Goal: Information Seeking & Learning: Learn about a topic

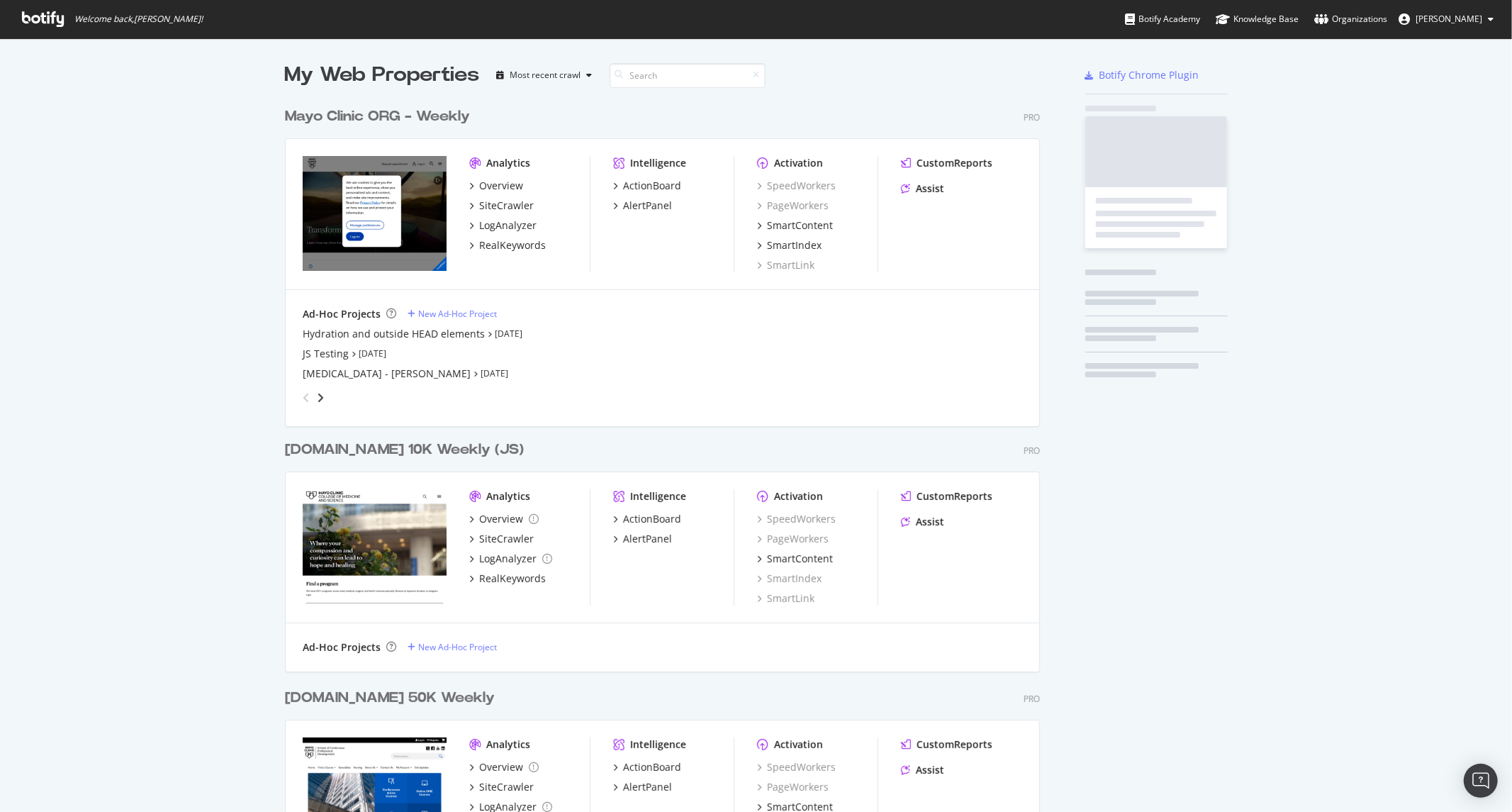
scroll to position [2015, 754]
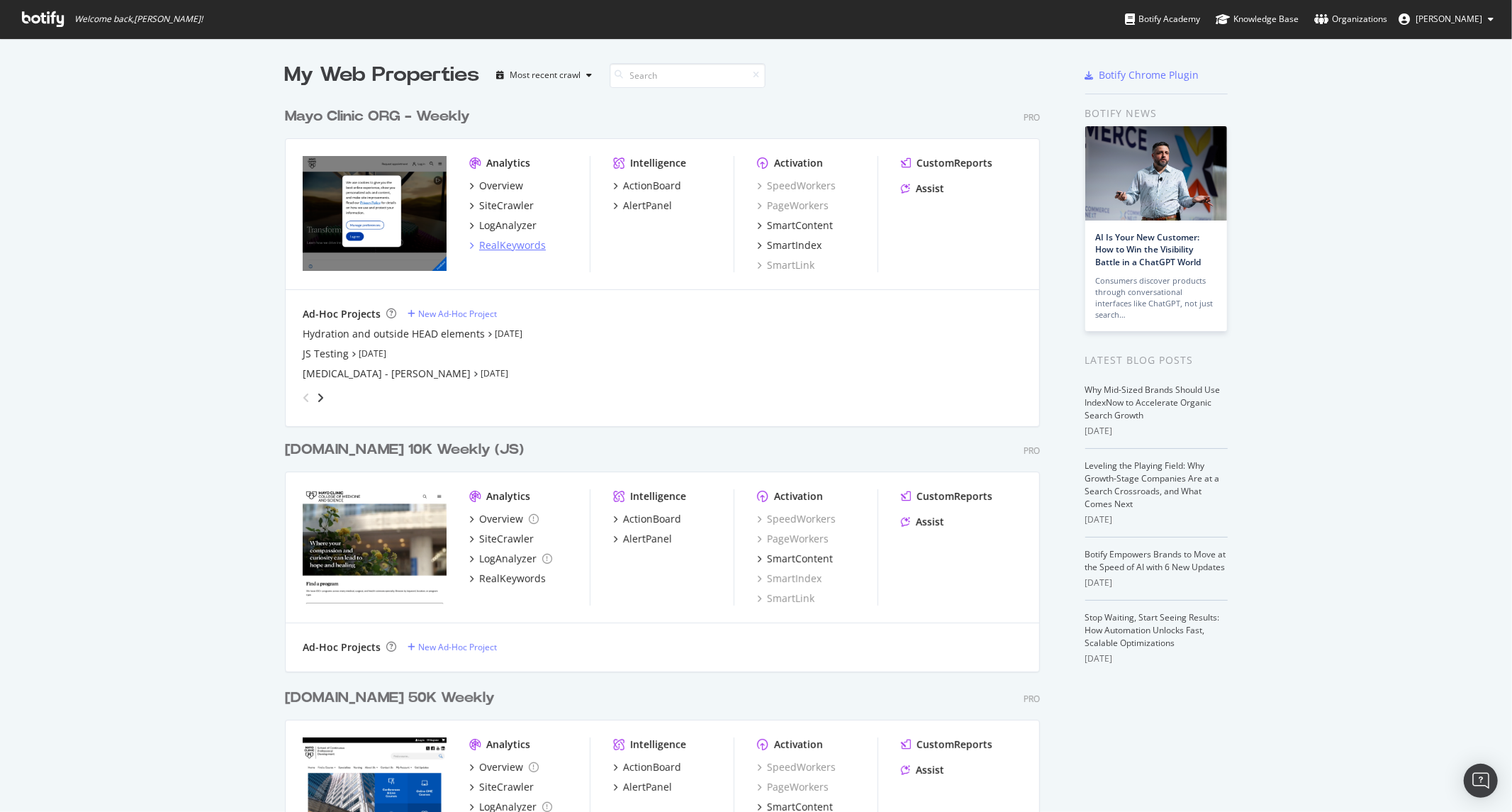
click at [497, 242] on div "RealKeywords" at bounding box center [512, 245] width 67 height 14
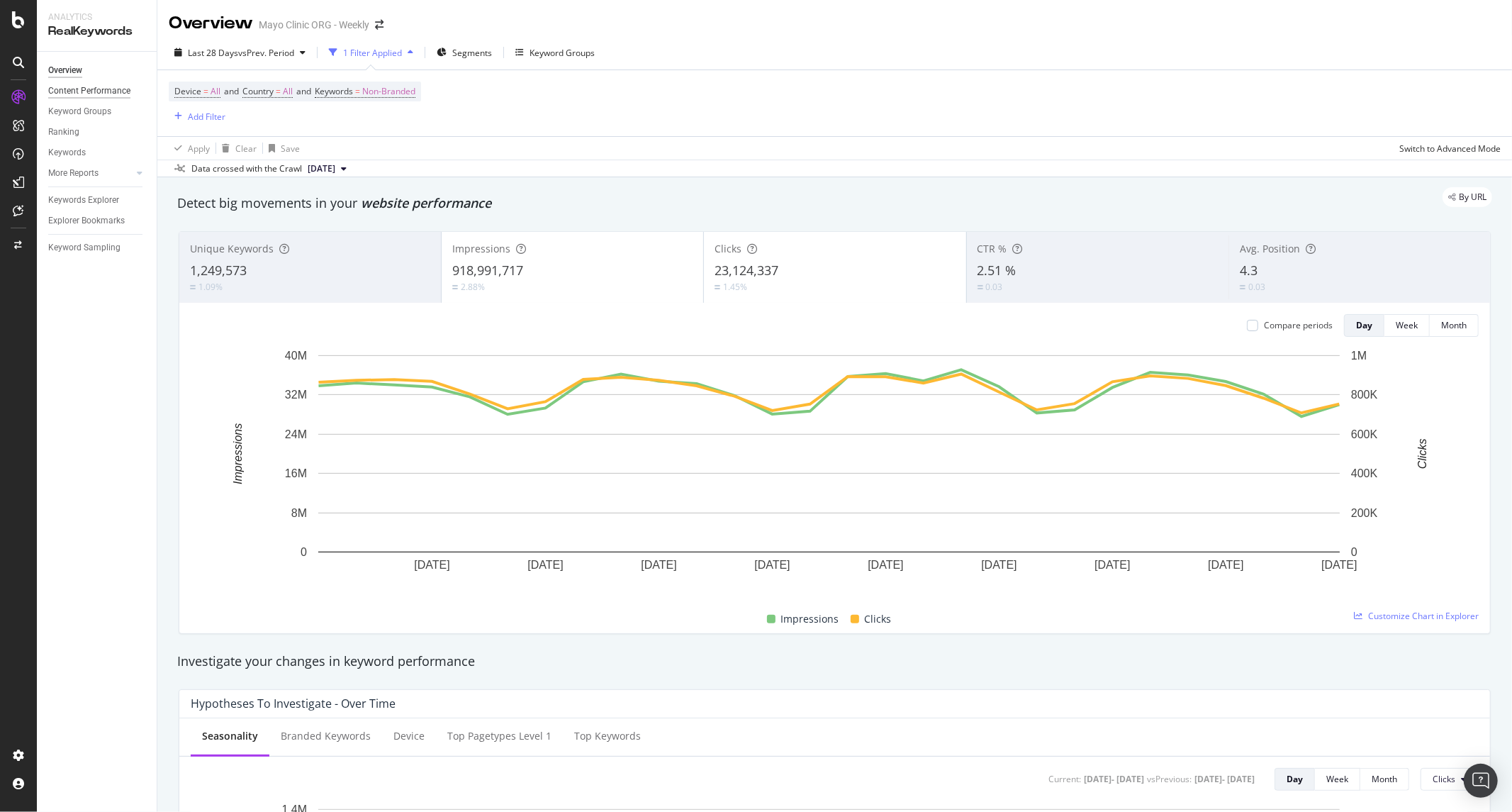
click at [85, 92] on div "Content Performance" at bounding box center [89, 91] width 83 height 15
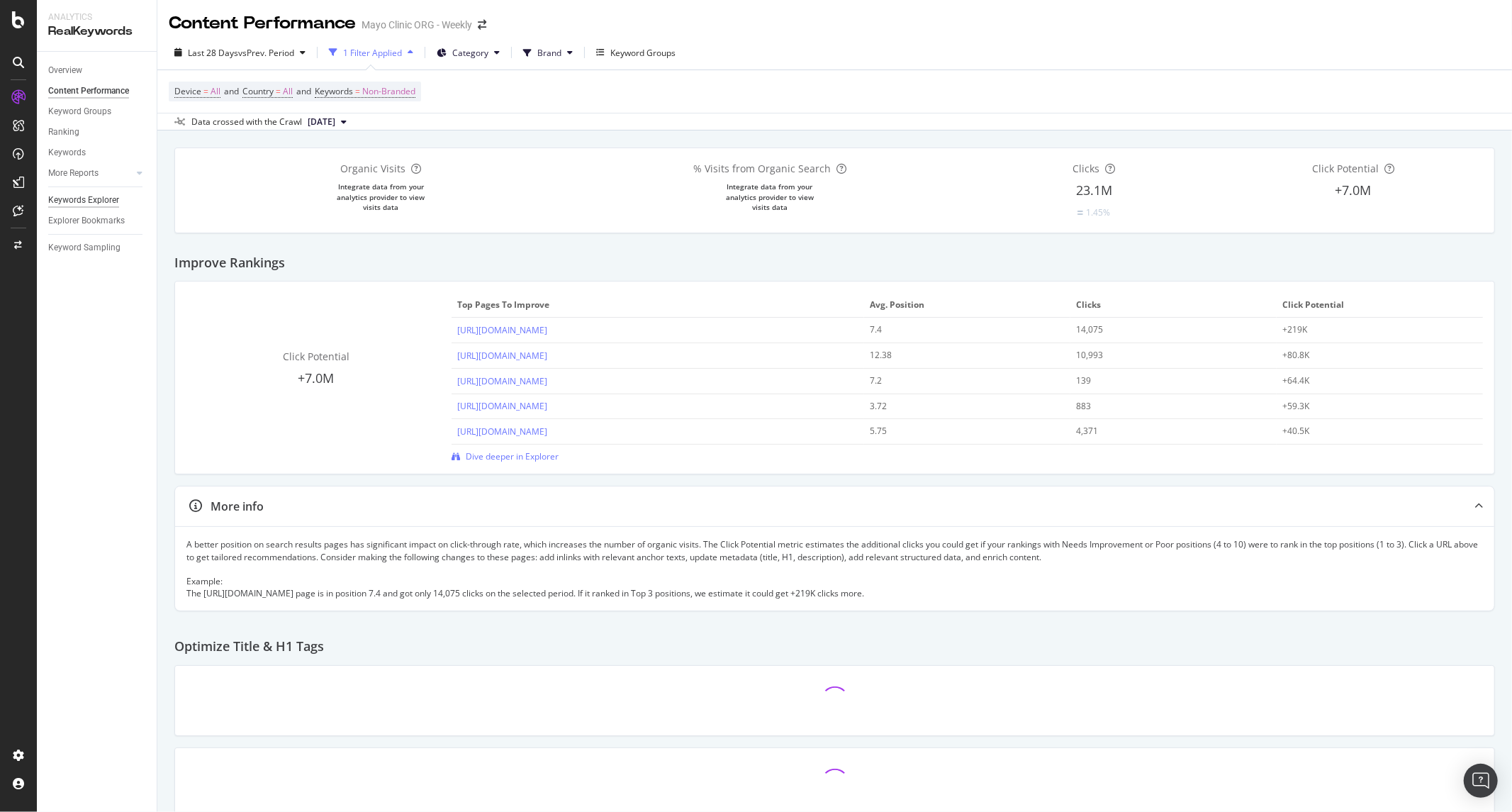
click at [86, 204] on div "Keywords Explorer" at bounding box center [83, 200] width 70 height 15
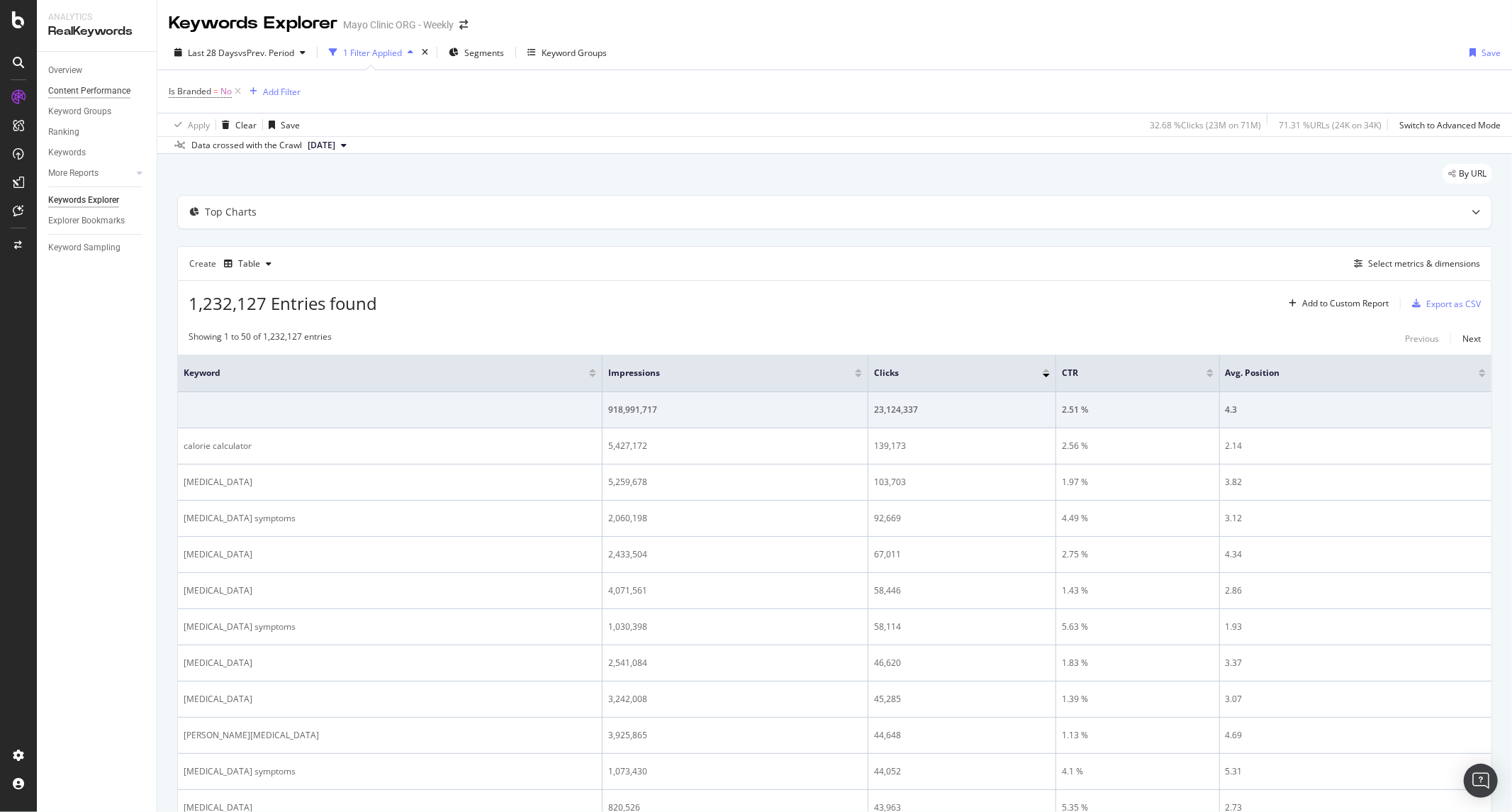
click at [84, 96] on div "Content Performance" at bounding box center [89, 91] width 83 height 15
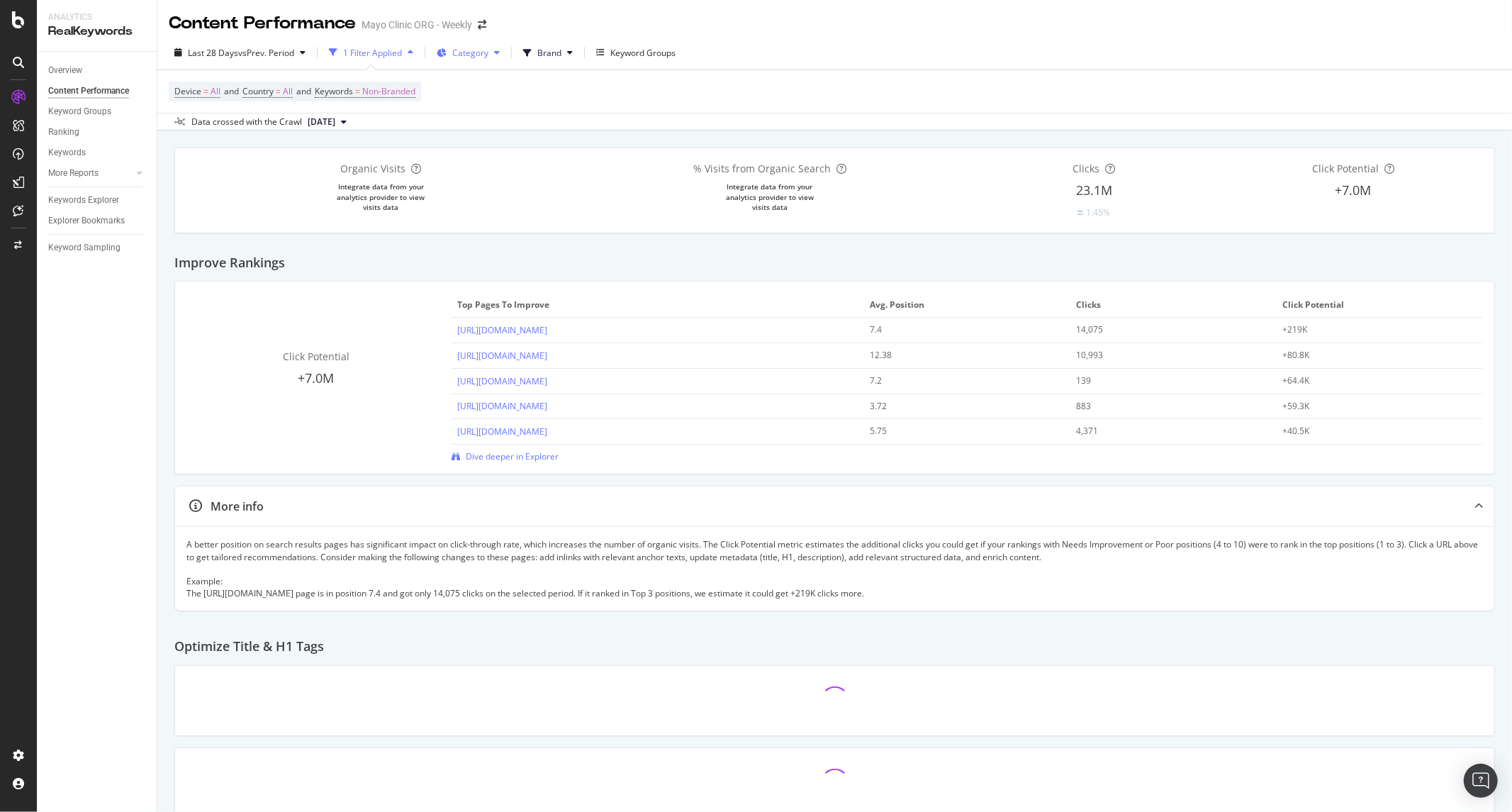
click at [488, 53] on span "Category" at bounding box center [471, 53] width 37 height 12
click at [666, 73] on div "Device = All and Country = All and Keywords = Non-Branded" at bounding box center [834, 91] width 1332 height 43
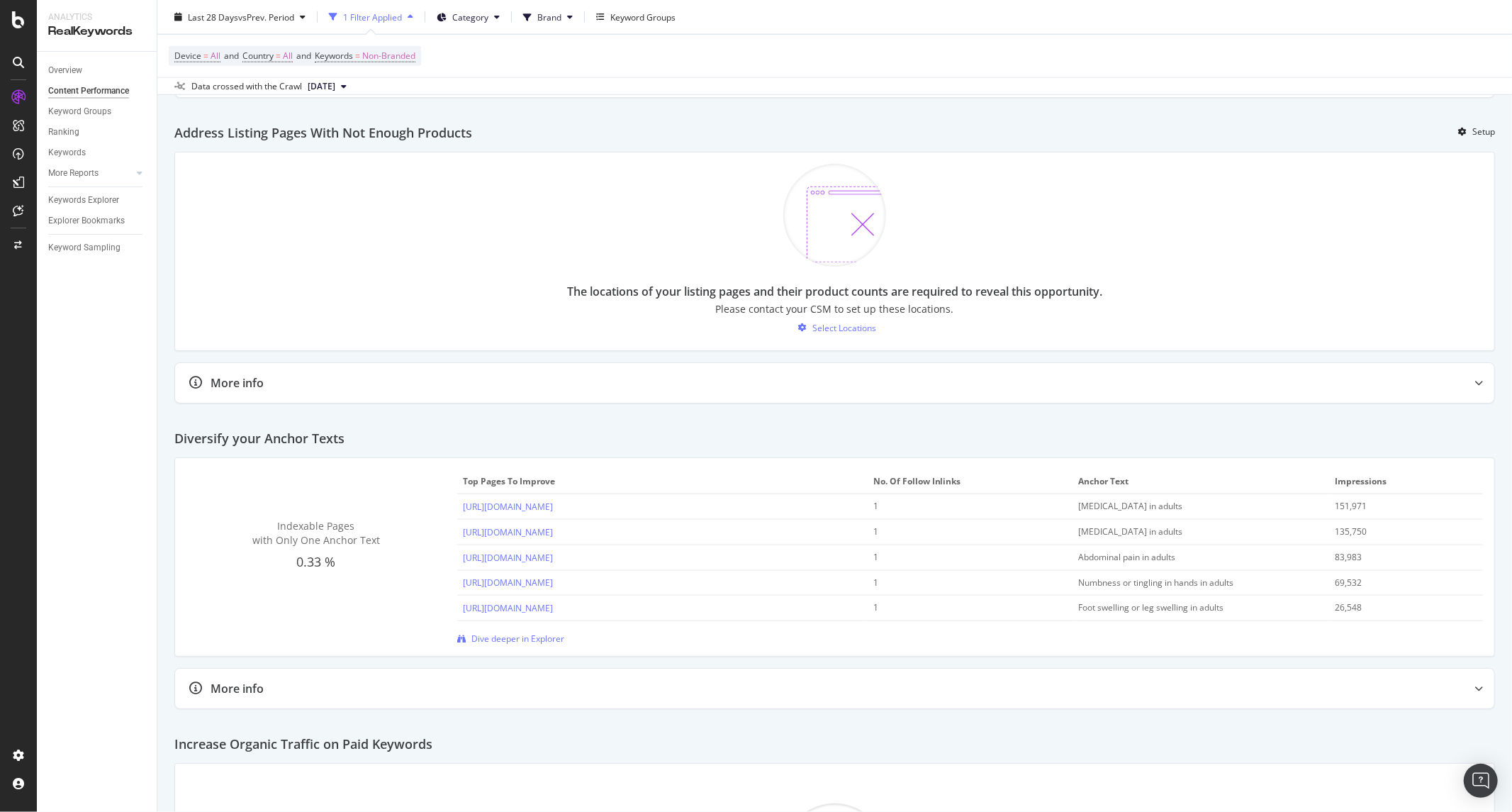
scroll to position [1278, 0]
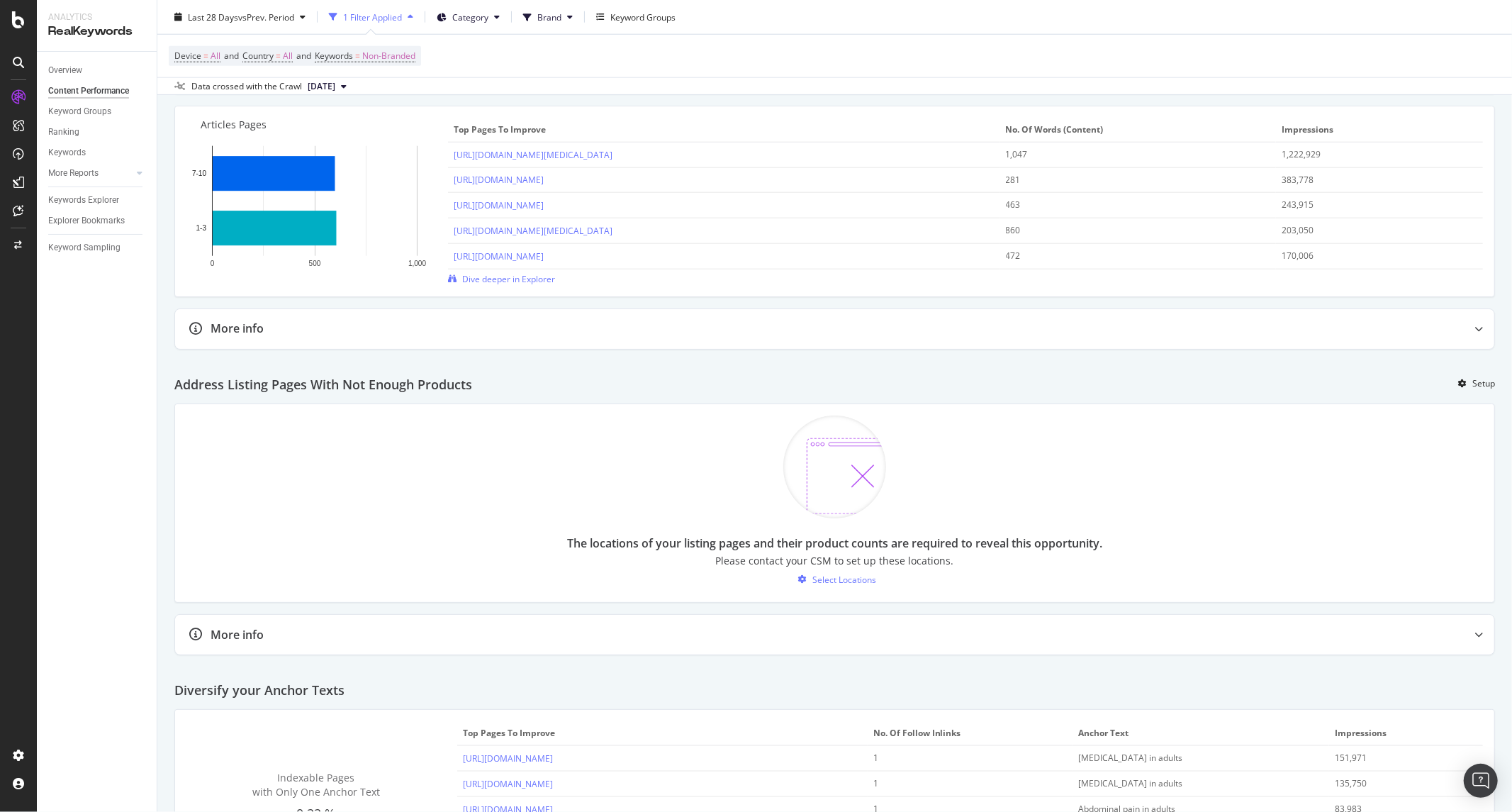
click at [92, 208] on div "Keywords Explorer" at bounding box center [102, 200] width 109 height 21
click at [101, 193] on div "Keywords Explorer" at bounding box center [83, 200] width 70 height 15
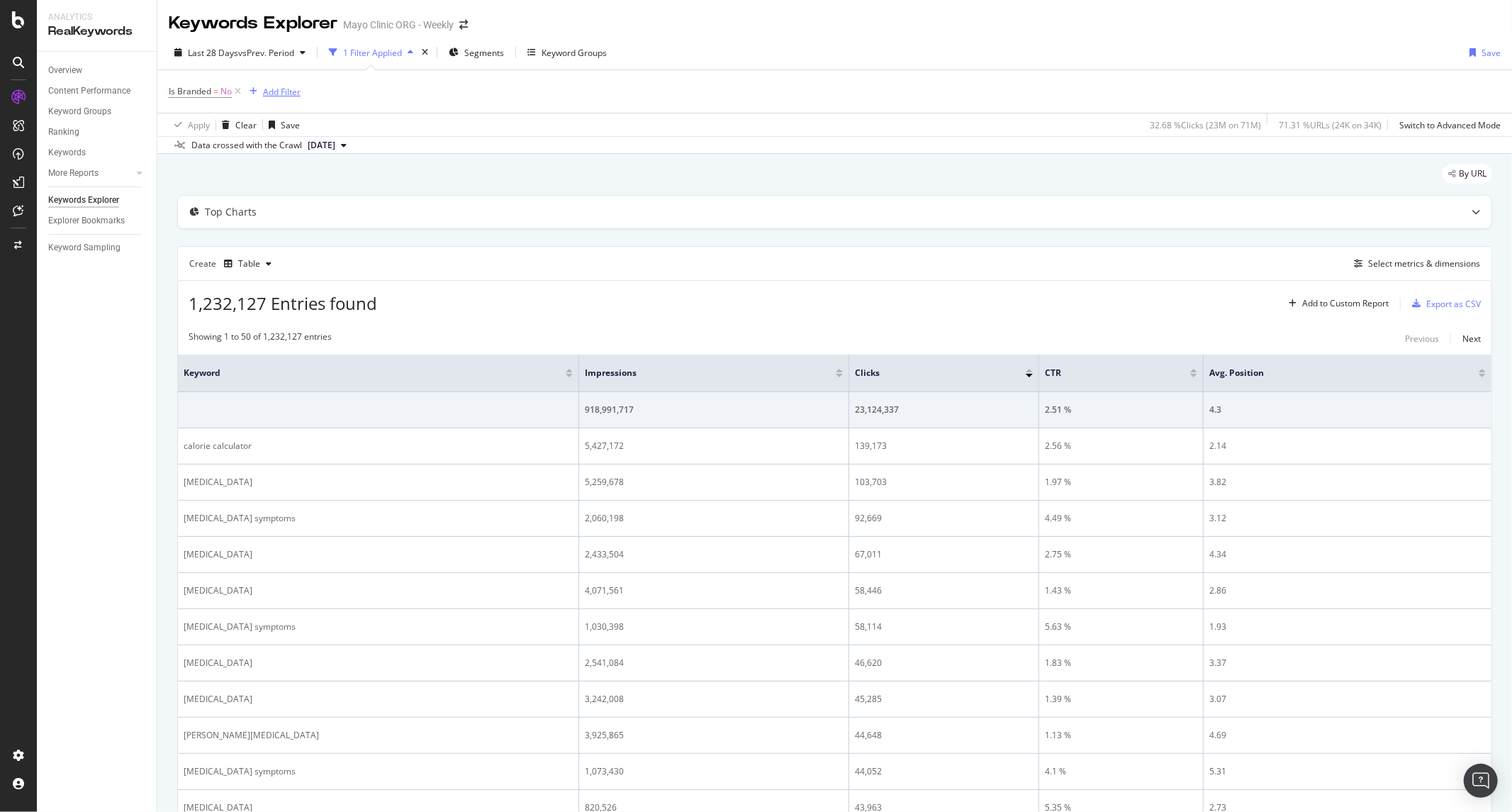
click at [263, 93] on div "Add Filter" at bounding box center [281, 92] width 37 height 12
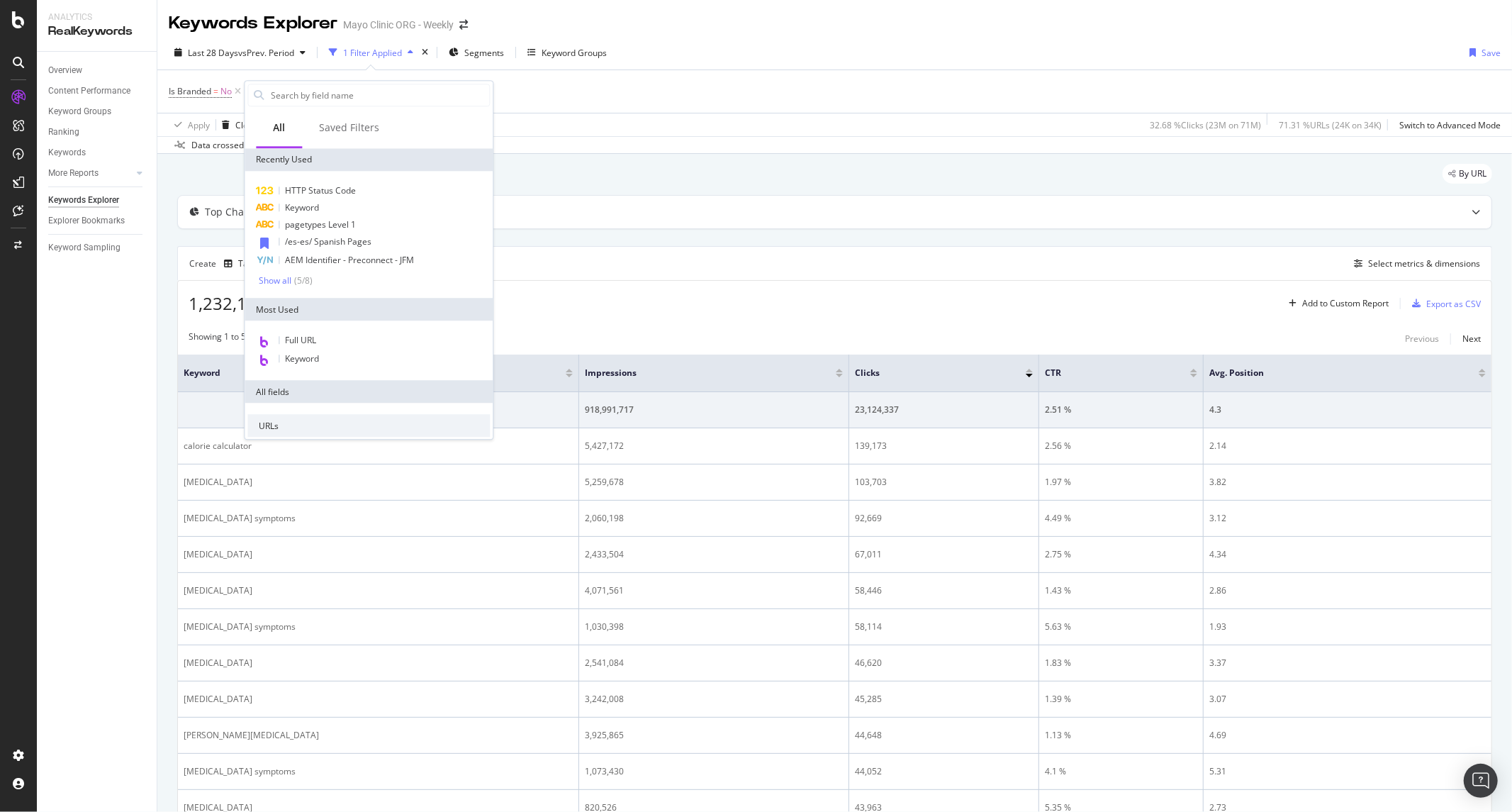
click at [712, 260] on div "Create Table Select metrics & dimensions" at bounding box center [834, 263] width 1315 height 34
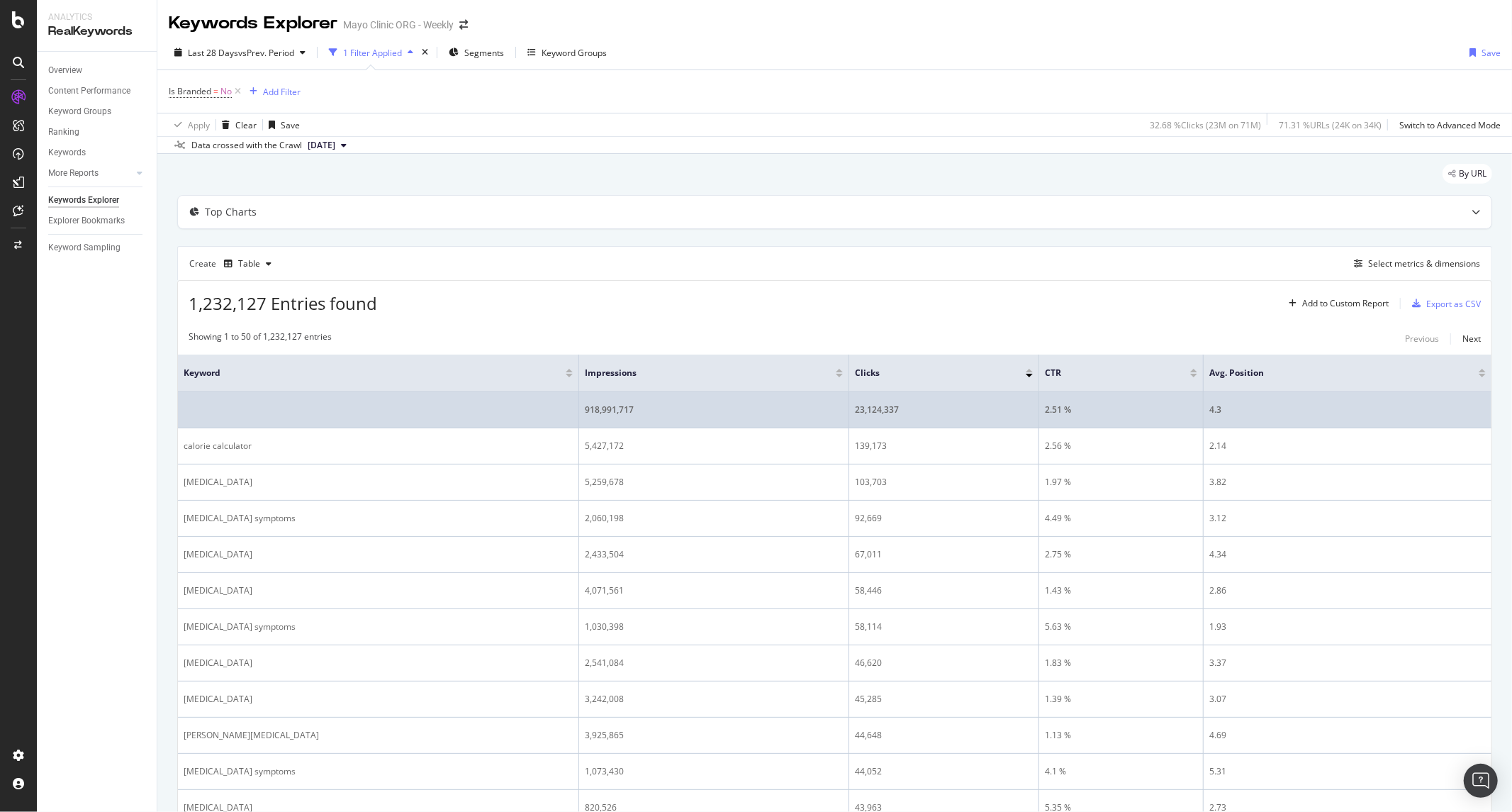
click at [889, 395] on td "23,124,337" at bounding box center [944, 411] width 190 height 37
click at [899, 413] on div "23,124,337" at bounding box center [944, 410] width 177 height 13
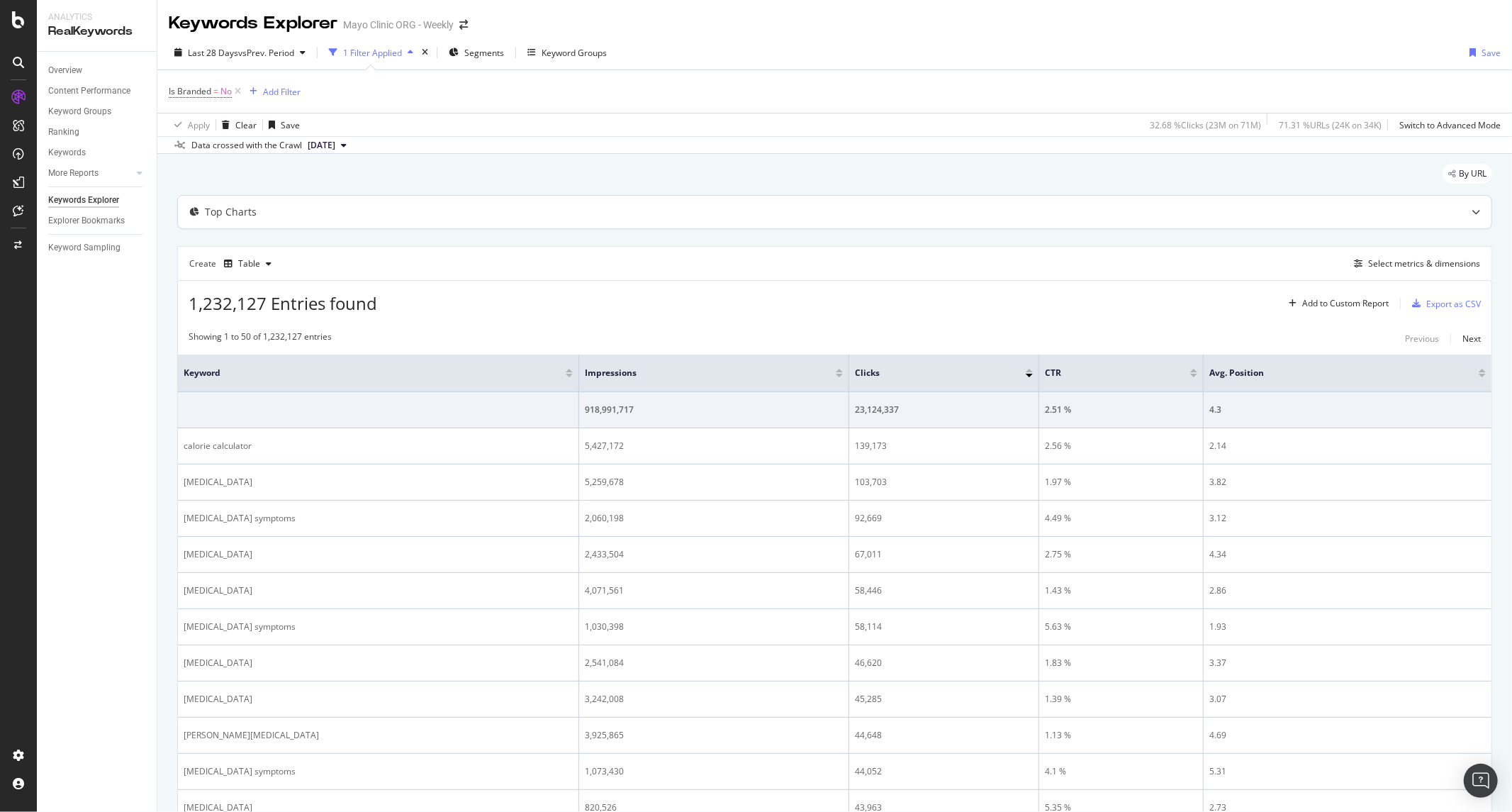
drag, startPoint x: 650, startPoint y: 272, endPoint x: 530, endPoint y: 196, distance: 142.0
click at [649, 271] on div "Create Table Select metrics & dimensions" at bounding box center [834, 263] width 1315 height 34
click at [258, 50] on span "vs Prev. Period" at bounding box center [266, 53] width 56 height 12
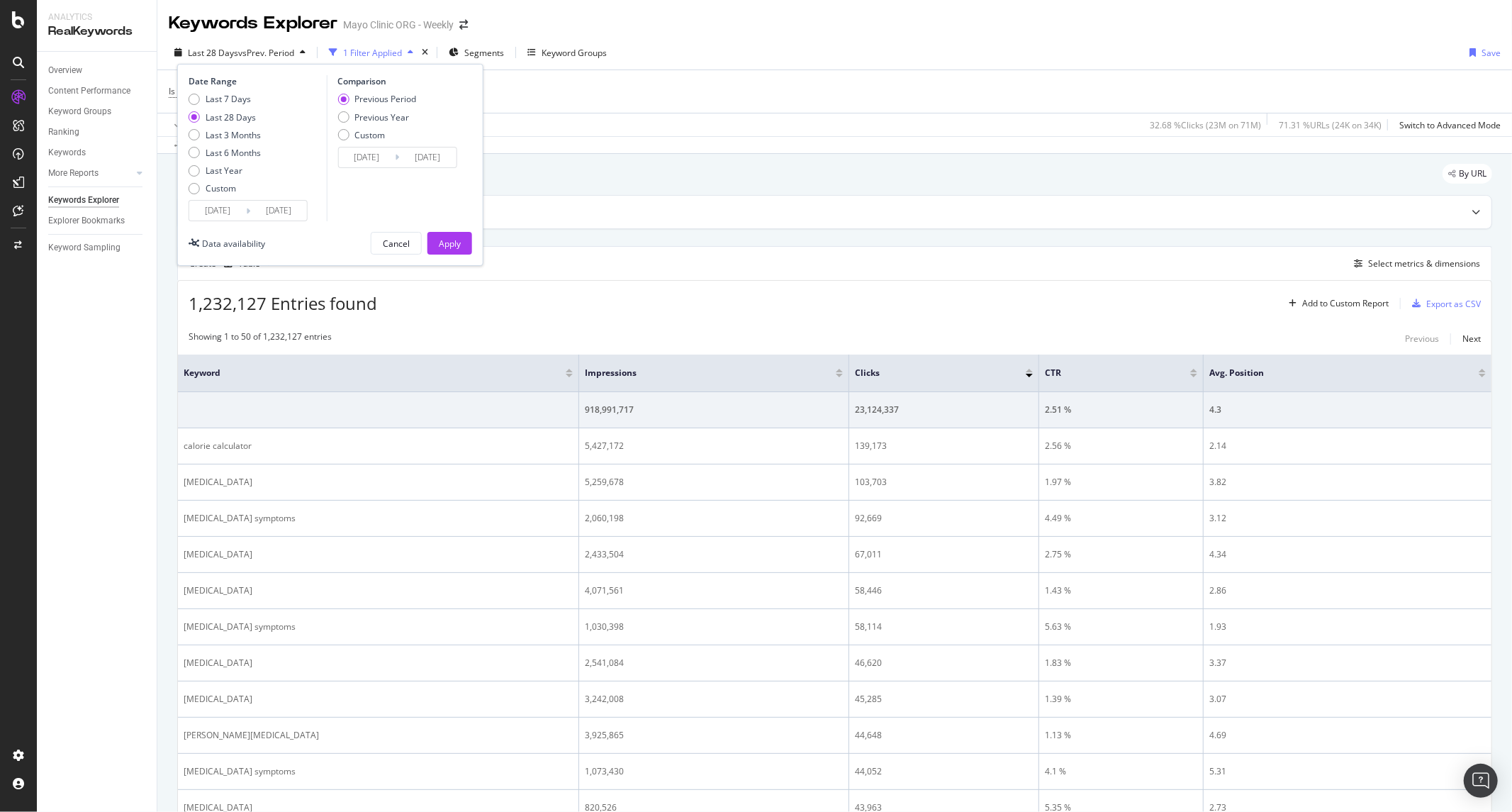
click at [223, 207] on input "[DATE]" at bounding box center [217, 211] width 57 height 20
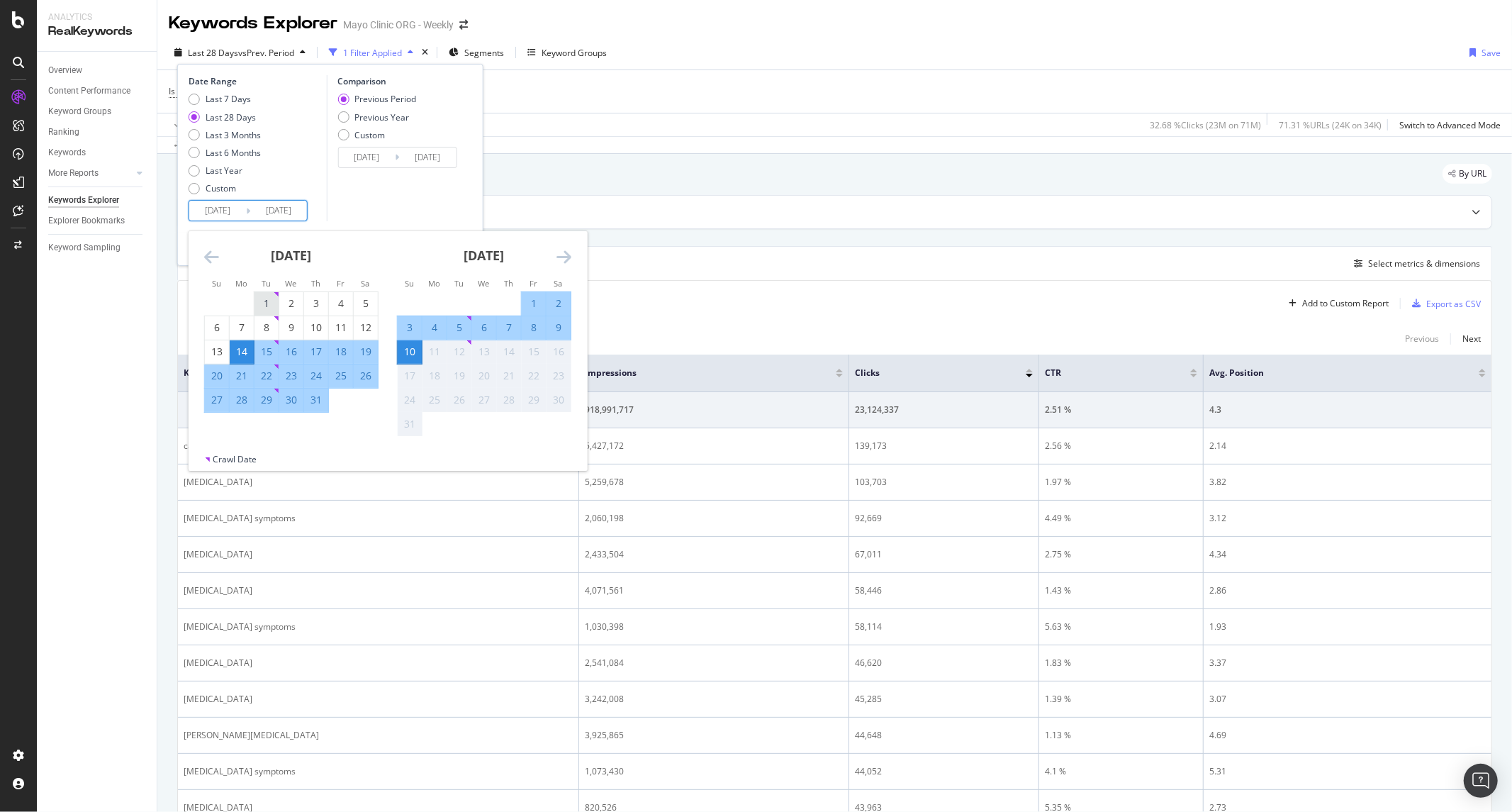
click at [258, 308] on div "1" at bounding box center [266, 304] width 24 height 14
type input "[DATE]"
click at [313, 399] on div "31" at bounding box center [317, 399] width 24 height 14
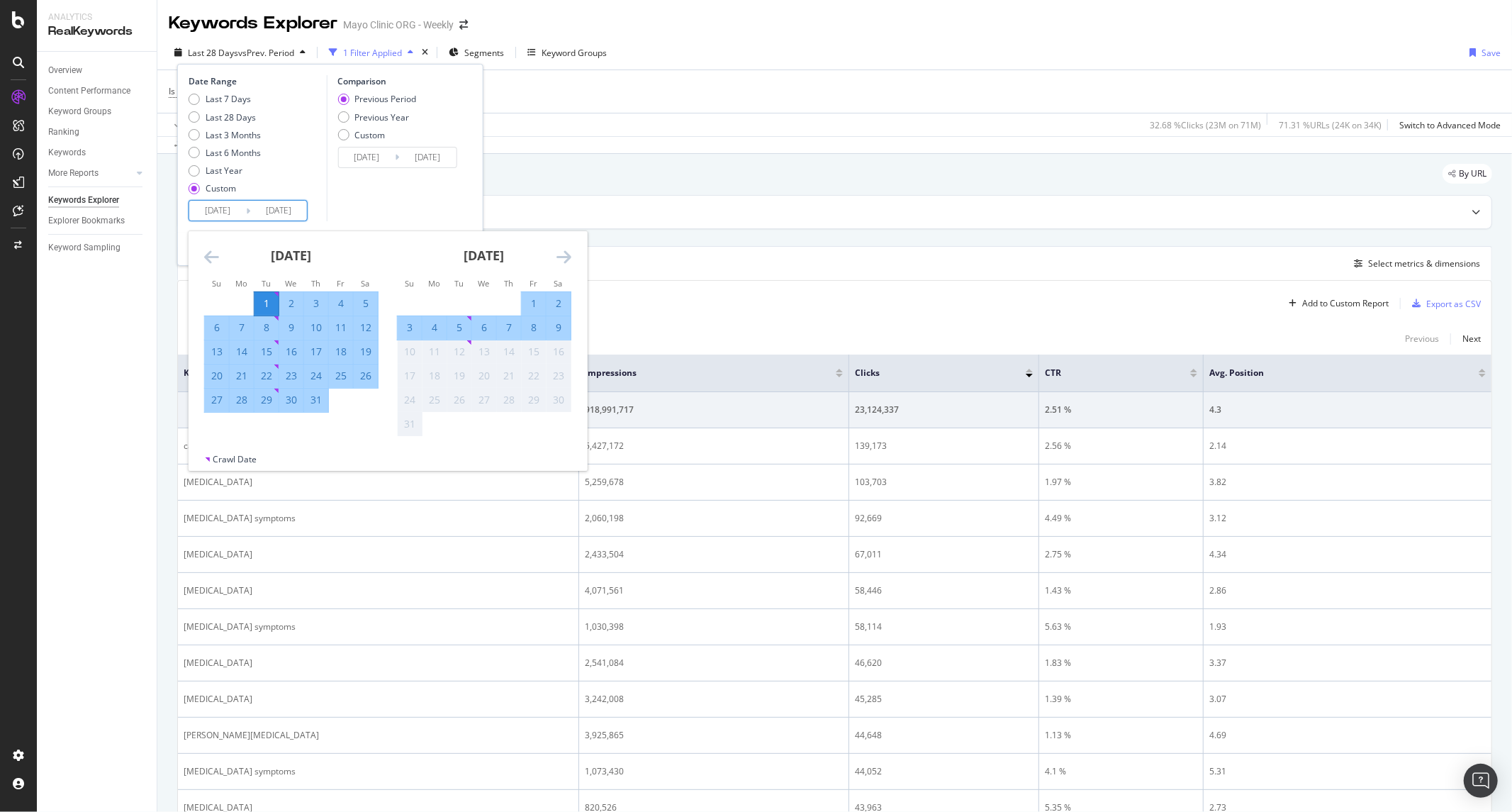
type input "[DATE]"
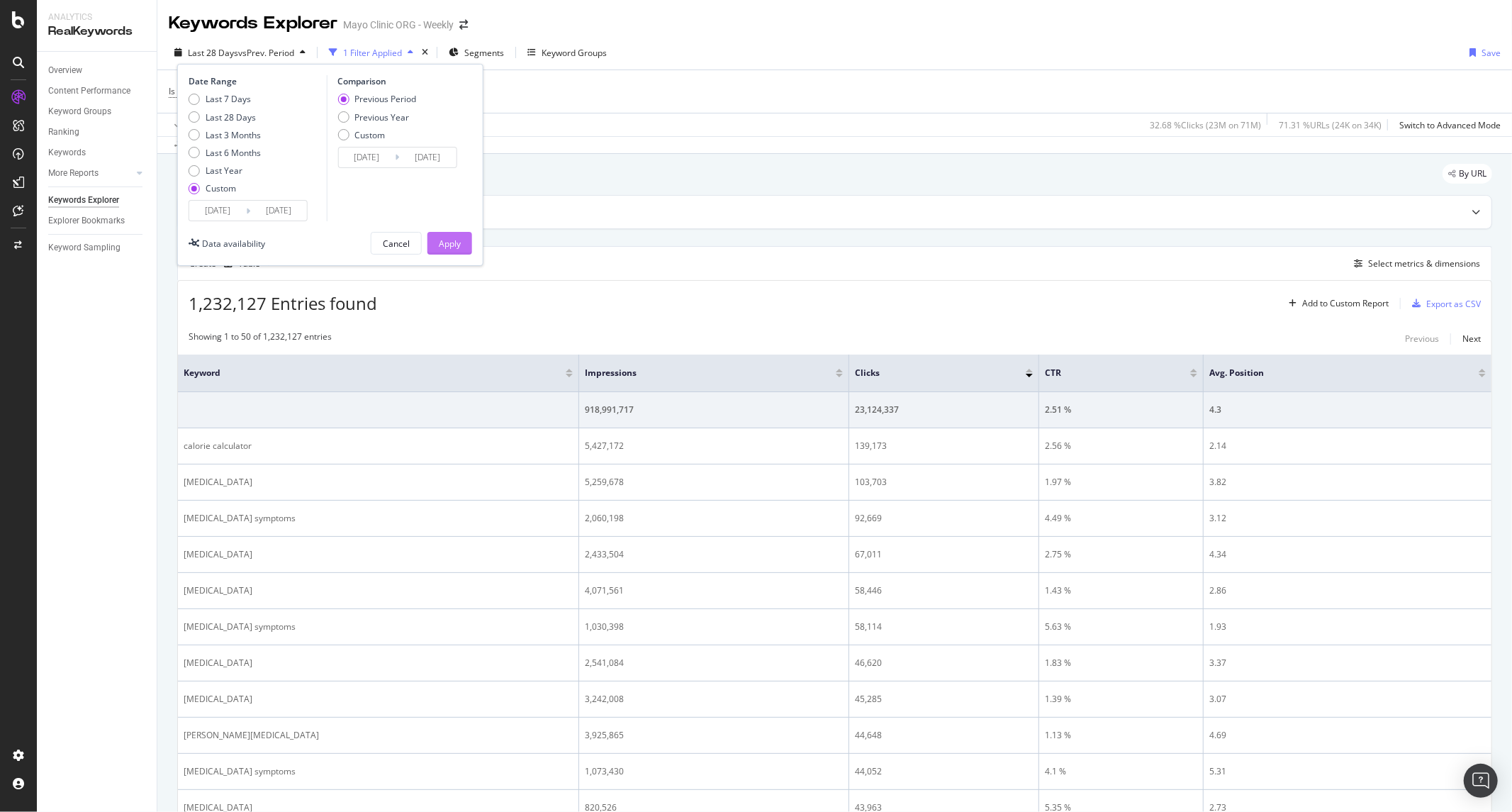
click at [448, 243] on div "Apply" at bounding box center [449, 244] width 22 height 12
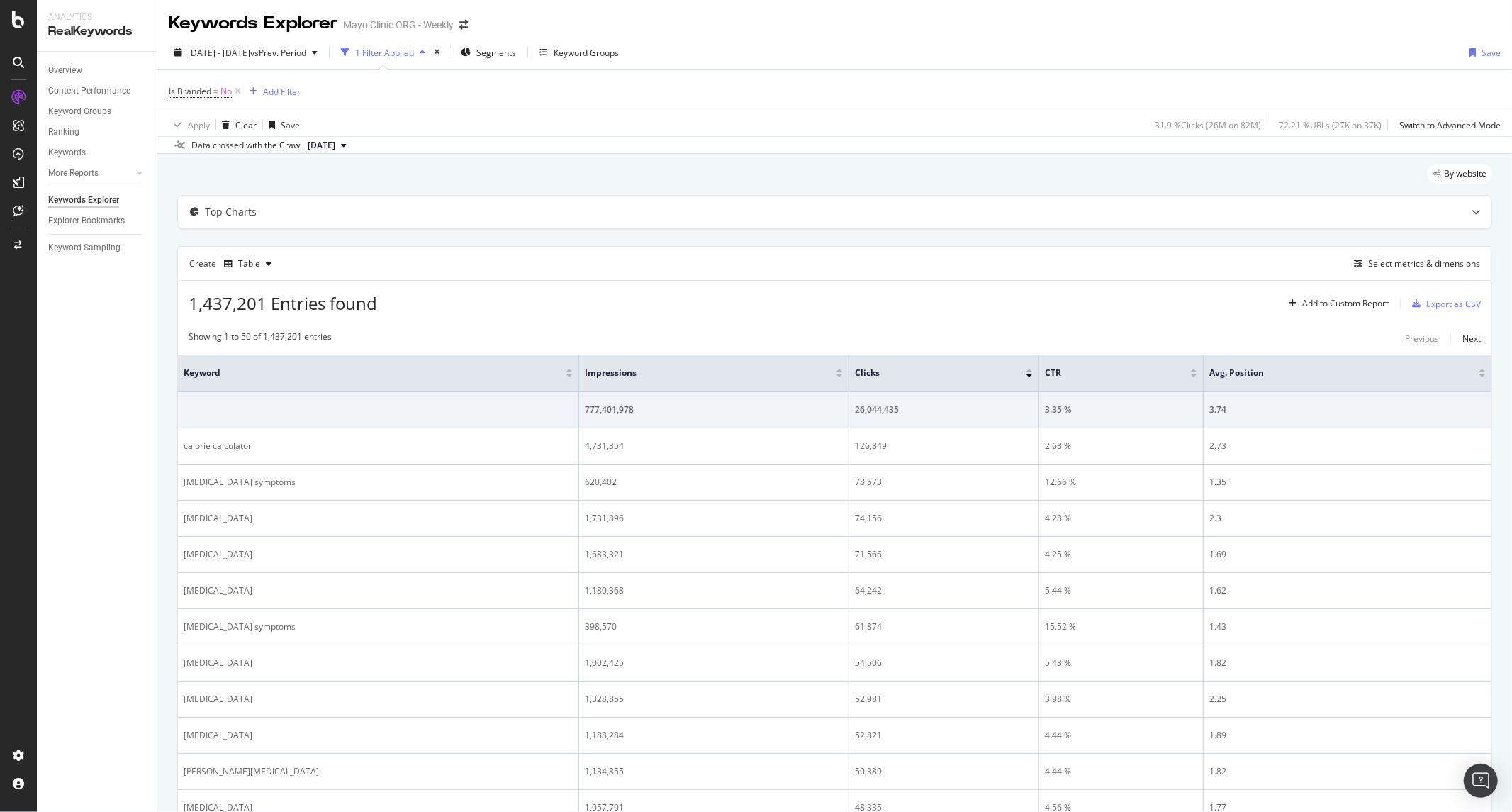
drag, startPoint x: 264, startPoint y: 102, endPoint x: 268, endPoint y: 95, distance: 8.1
click at [264, 102] on div "Is Branded = No Add Filter" at bounding box center [834, 91] width 1332 height 43
click at [268, 95] on div "Add Filter" at bounding box center [281, 92] width 37 height 12
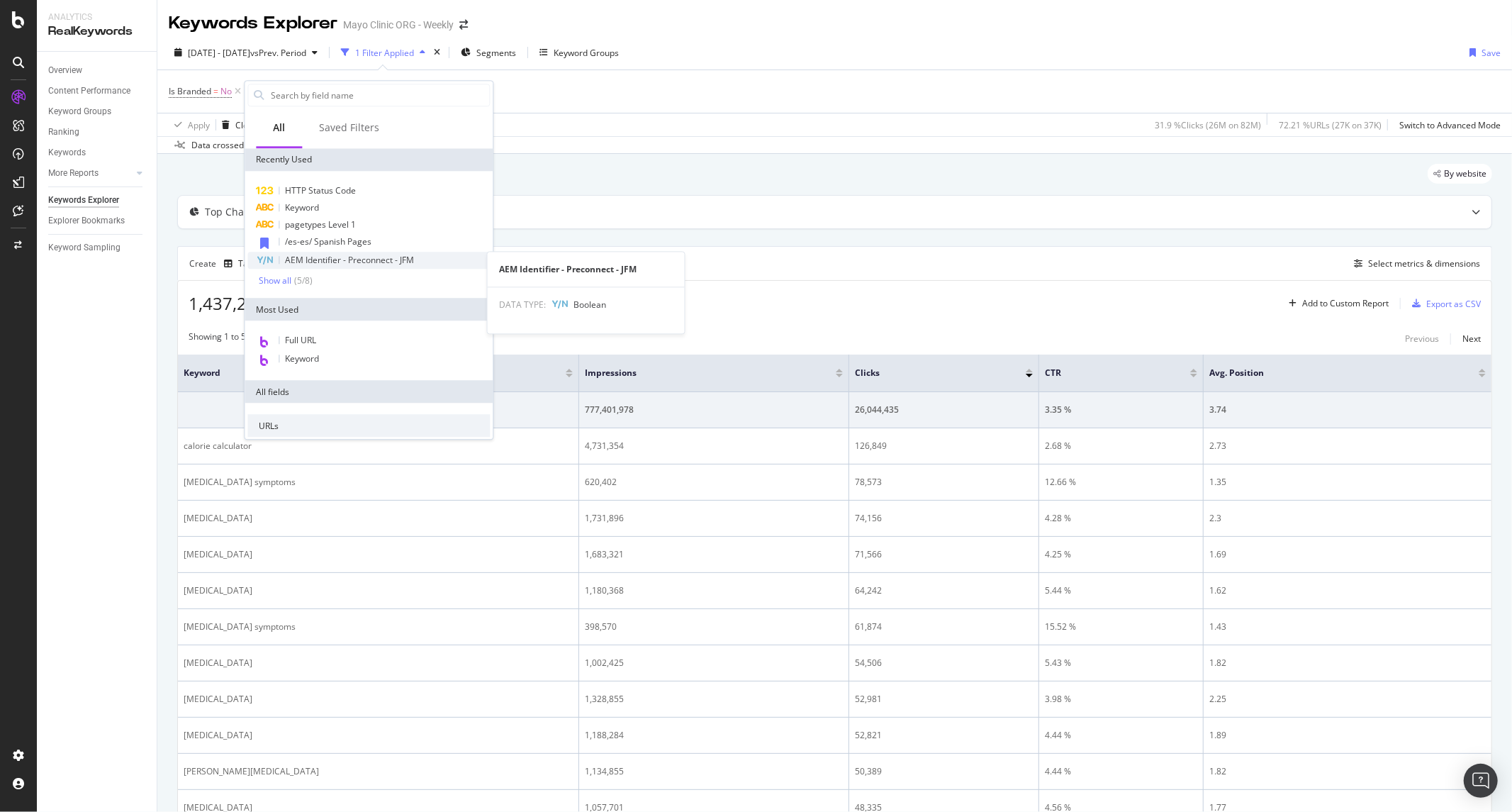
click at [334, 259] on span "AEM Identifier - Preconnect - JFM" at bounding box center [350, 260] width 129 height 12
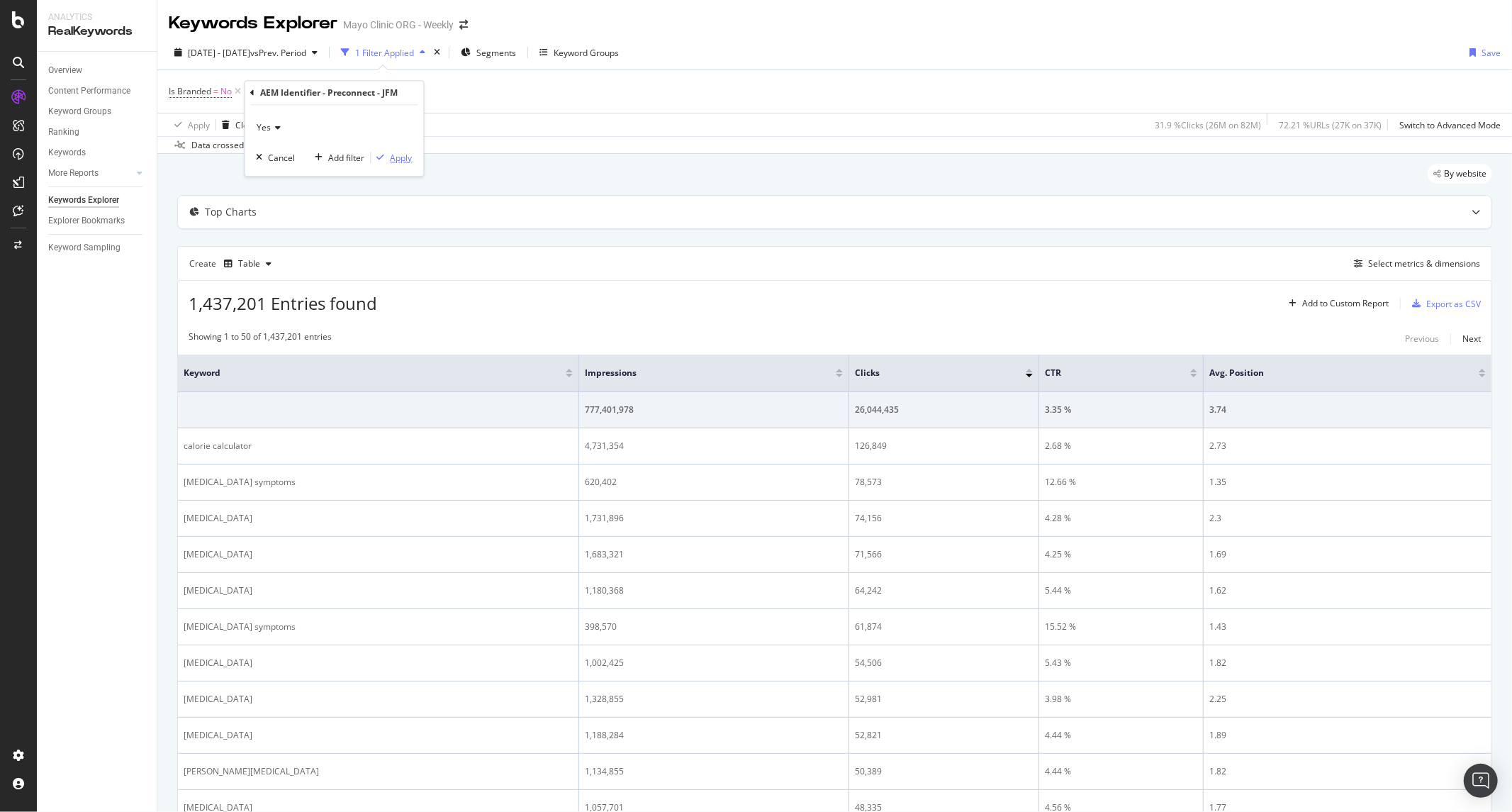
click at [407, 157] on div "Apply" at bounding box center [400, 158] width 22 height 12
drag, startPoint x: 1245, startPoint y: 128, endPoint x: 1201, endPoint y: 128, distance: 44.0
click at [1242, 128] on div "8.04 % Clicks ( 6M on 78M )" at bounding box center [1220, 125] width 102 height 12
drag, startPoint x: 1201, startPoint y: 128, endPoint x: 1181, endPoint y: 128, distance: 20.0
click at [1187, 128] on div "8.04 % Clicks ( 6M on 78M )" at bounding box center [1220, 125] width 102 height 12
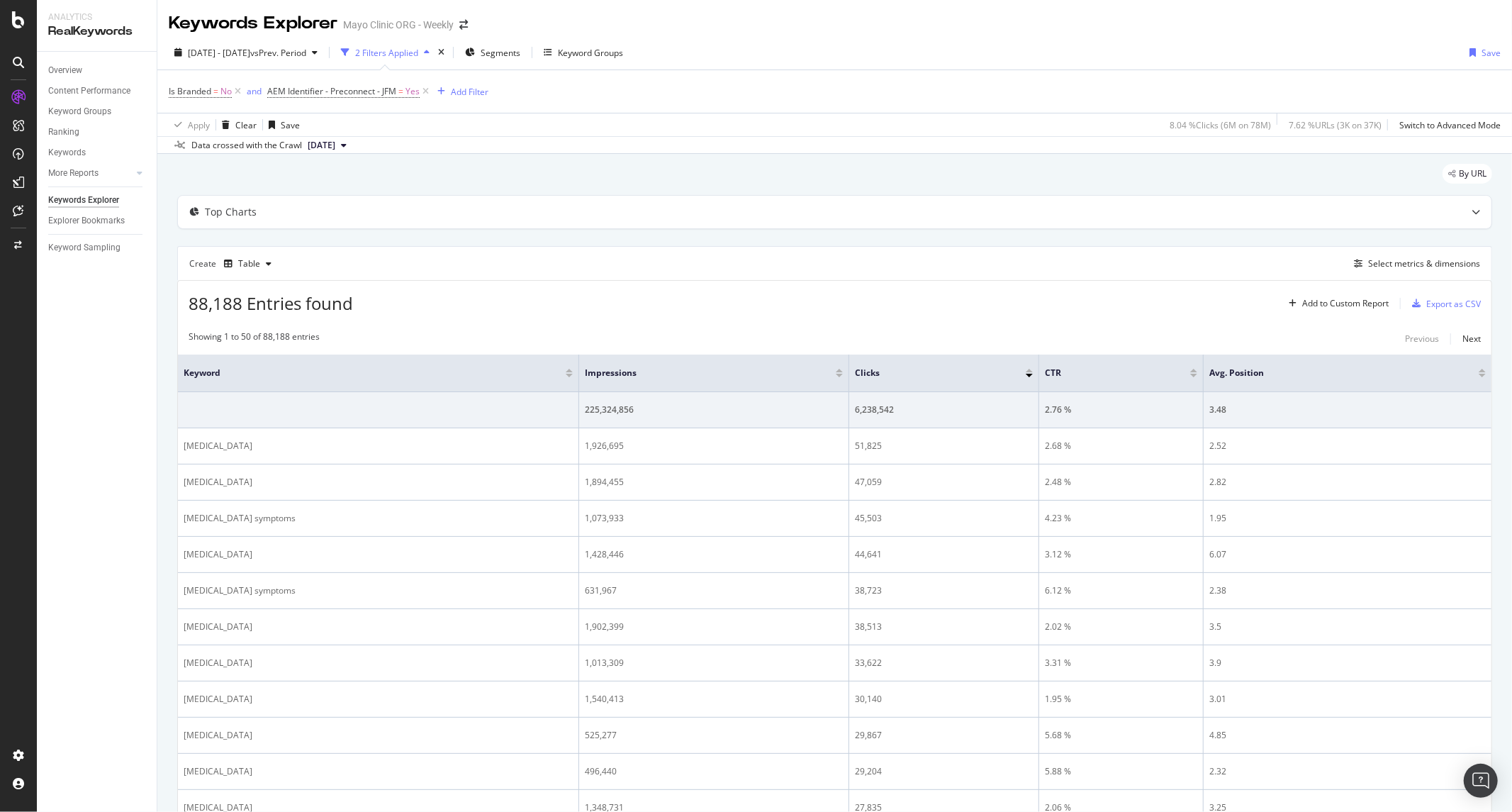
click at [1169, 128] on div "8.04 % Clicks ( 6M on 78M )" at bounding box center [1220, 125] width 102 height 12
click at [342, 94] on span "AEM Identifier - Preconnect - JFM" at bounding box center [331, 91] width 129 height 12
click at [302, 126] on icon at bounding box center [299, 125] width 10 height 9
click at [302, 172] on div "No" at bounding box center [359, 172] width 151 height 18
click at [431, 158] on div "Apply" at bounding box center [425, 156] width 22 height 12
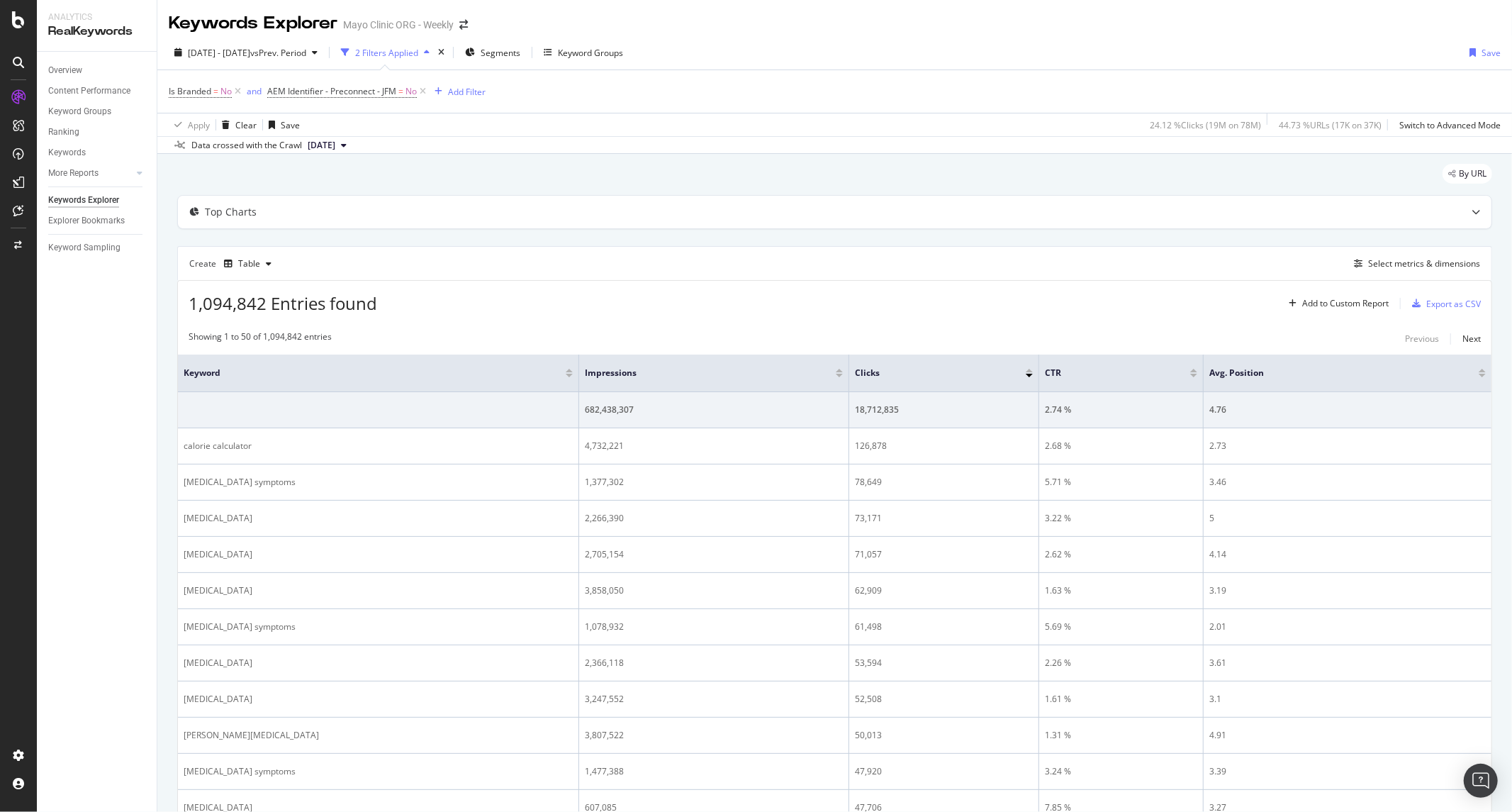
click at [1171, 124] on div "24.12 % Clicks ( 19M on 78M )" at bounding box center [1206, 125] width 111 height 12
click at [402, 94] on span "=" at bounding box center [401, 91] width 5 height 12
click at [522, 81] on div "Is Branded = No and AEM Identifier - Preconnect - JFM = No Add Filter" at bounding box center [834, 91] width 1332 height 43
click at [238, 90] on icon at bounding box center [238, 91] width 12 height 14
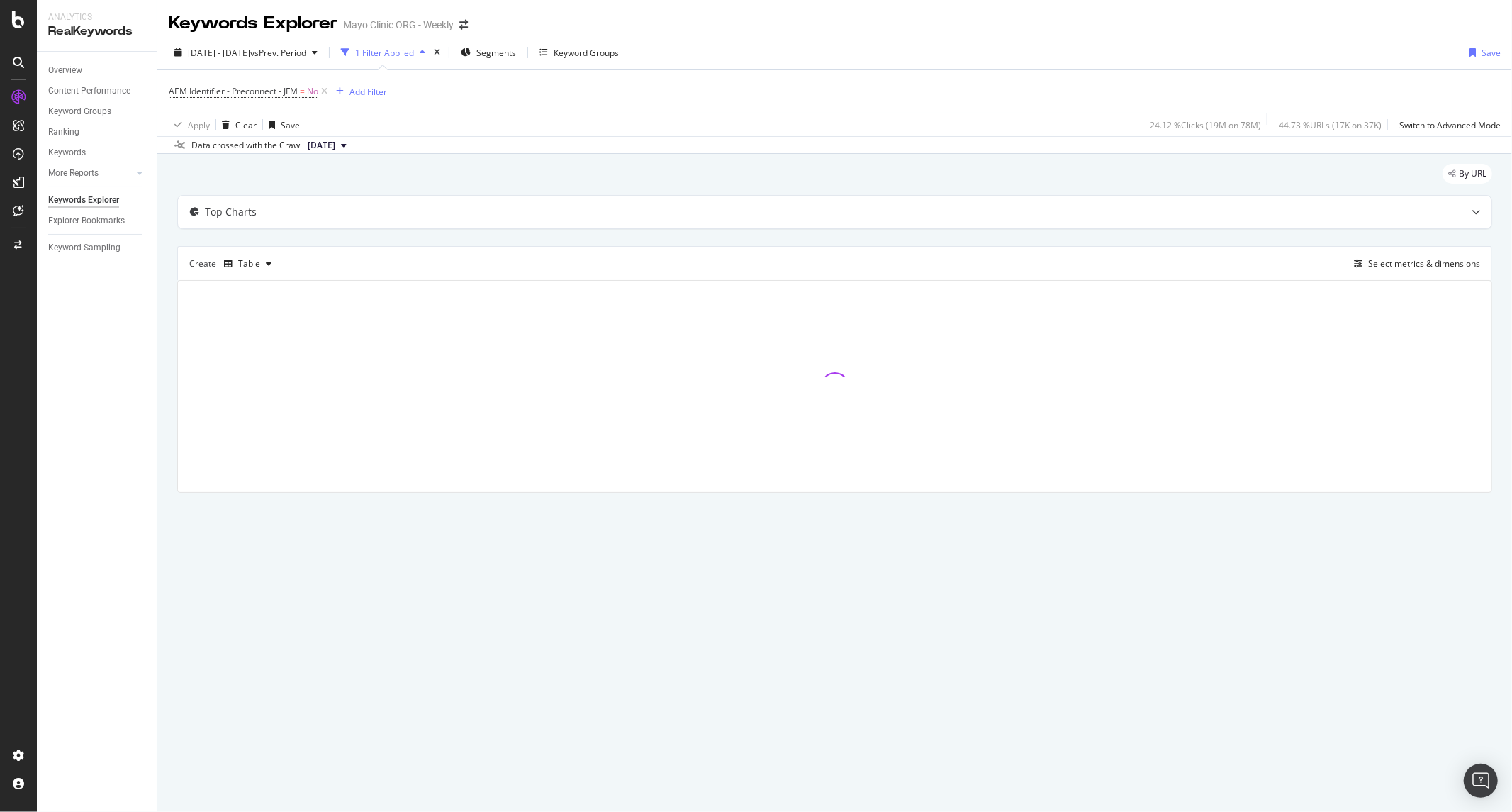
click at [825, 95] on div "AEM Identifier - Preconnect - JFM = No Add Filter" at bounding box center [834, 91] width 1332 height 43
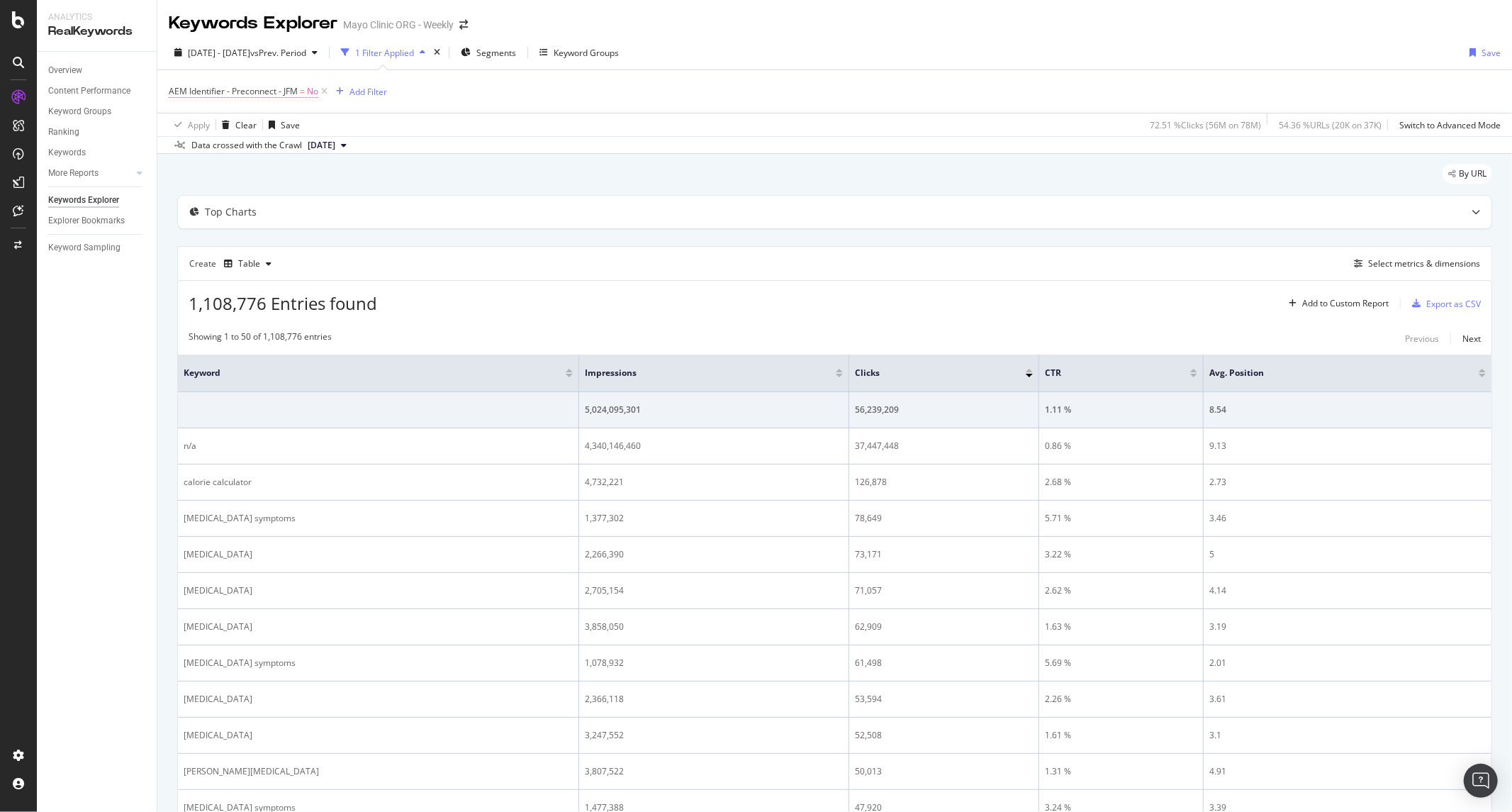
click at [258, 93] on span "AEM Identifier - Preconnect - JFM" at bounding box center [233, 91] width 129 height 12
click at [174, 124] on div "No Cancel Add filter Apply" at bounding box center [258, 138] width 178 height 70
click at [188, 124] on span "No" at bounding box center [187, 125] width 11 height 12
click at [195, 158] on span "Yes" at bounding box center [195, 155] width 14 height 12
click at [329, 164] on div "Yes Cancel Add filter Apply" at bounding box center [258, 138] width 178 height 70
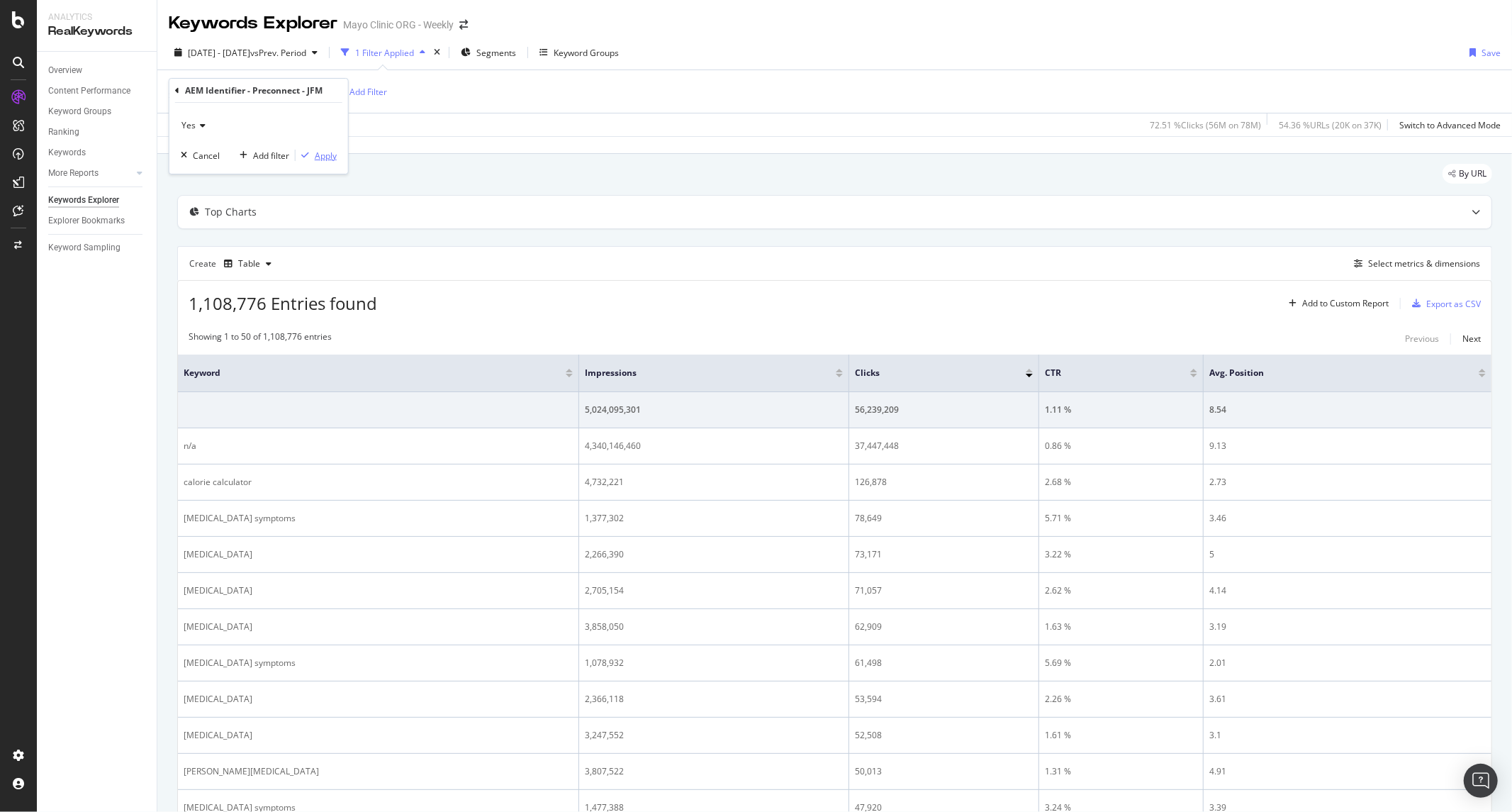
click at [322, 157] on div "Apply" at bounding box center [325, 156] width 22 height 12
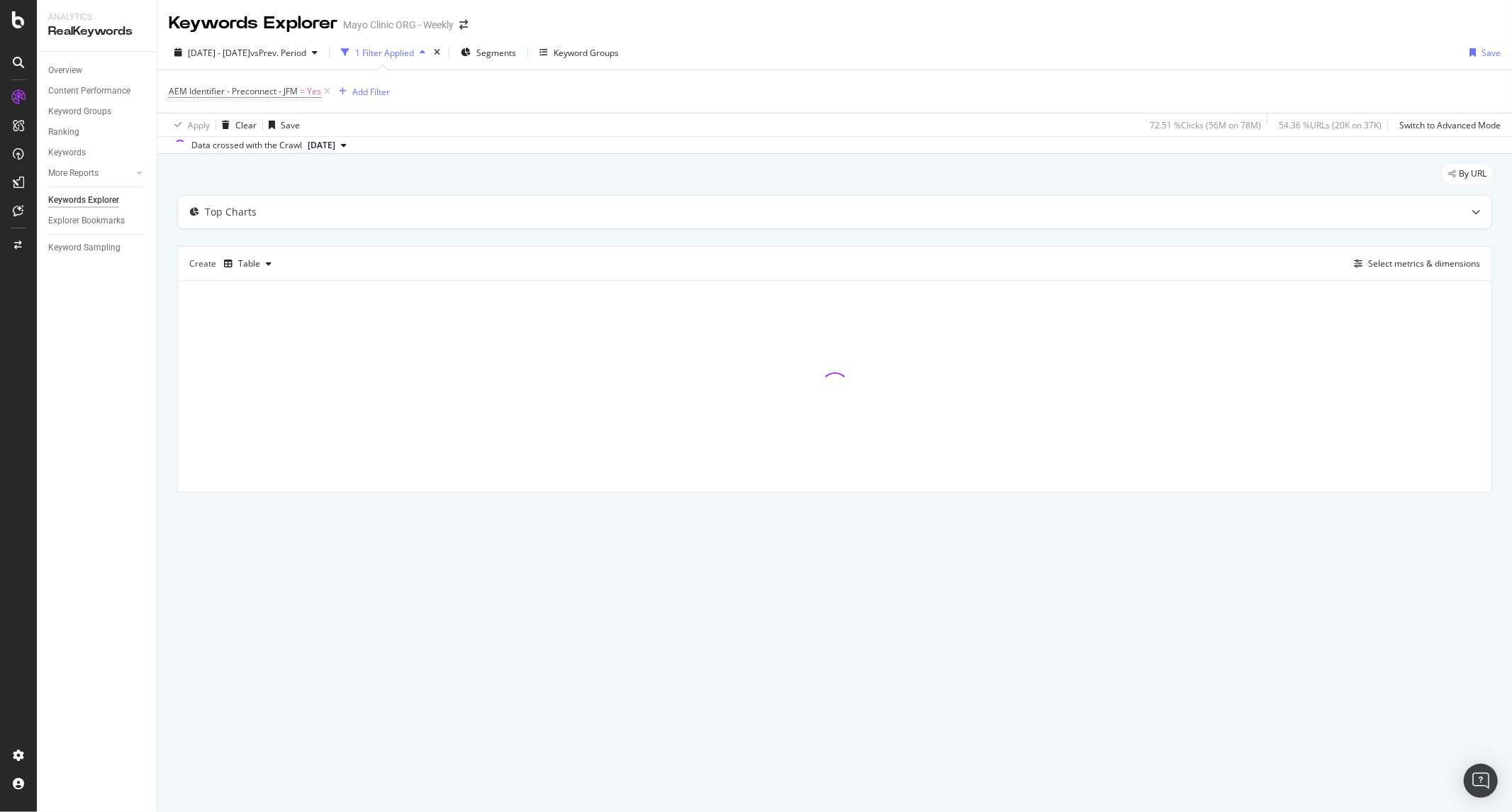
click at [845, 171] on div "By URL" at bounding box center [834, 179] width 1315 height 31
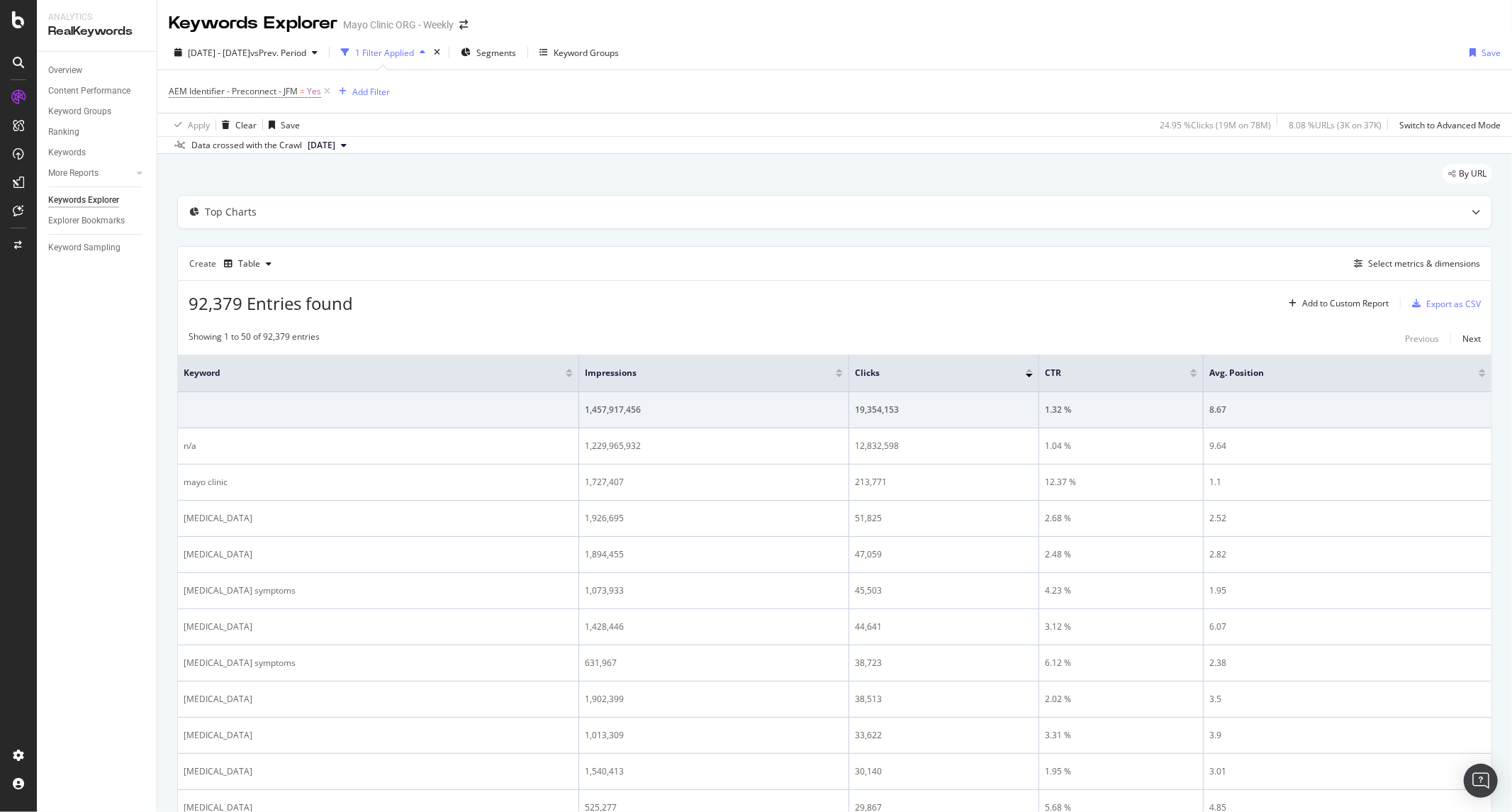
click at [1221, 124] on div "24.95 % Clicks ( 19M on 78M )" at bounding box center [1215, 125] width 111 height 12
click at [335, 143] on span "[DATE]" at bounding box center [322, 145] width 28 height 13
click at [345, 187] on div "[DATE]" at bounding box center [324, 193] width 40 height 13
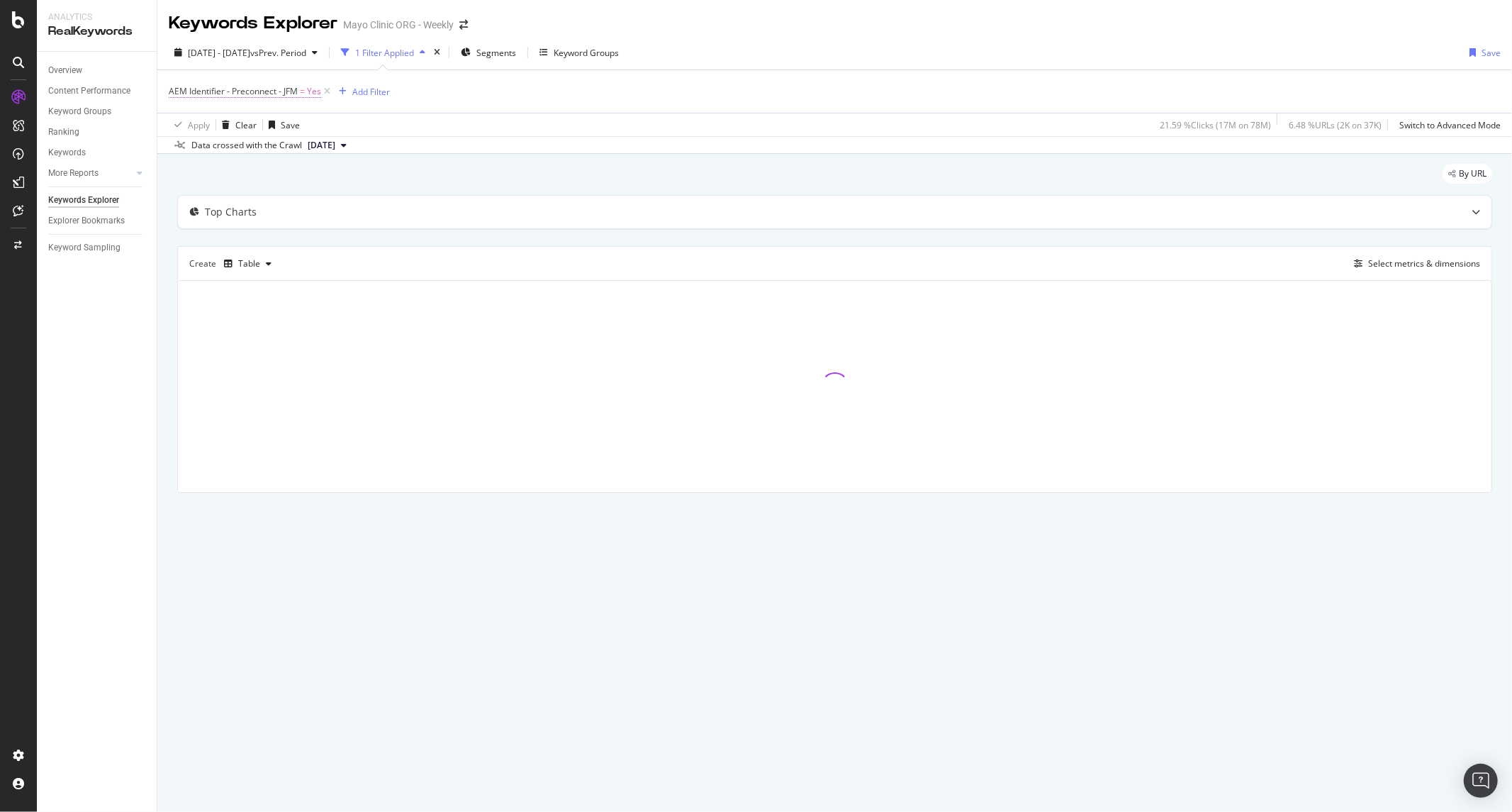
click at [284, 94] on span "AEM Identifier - Preconnect - JFM" at bounding box center [233, 91] width 129 height 12
click at [191, 117] on div "Yes" at bounding box center [258, 125] width 156 height 23
click at [569, 151] on div "Data crossed with the Crawl [DATE]" at bounding box center [834, 144] width 1355 height 17
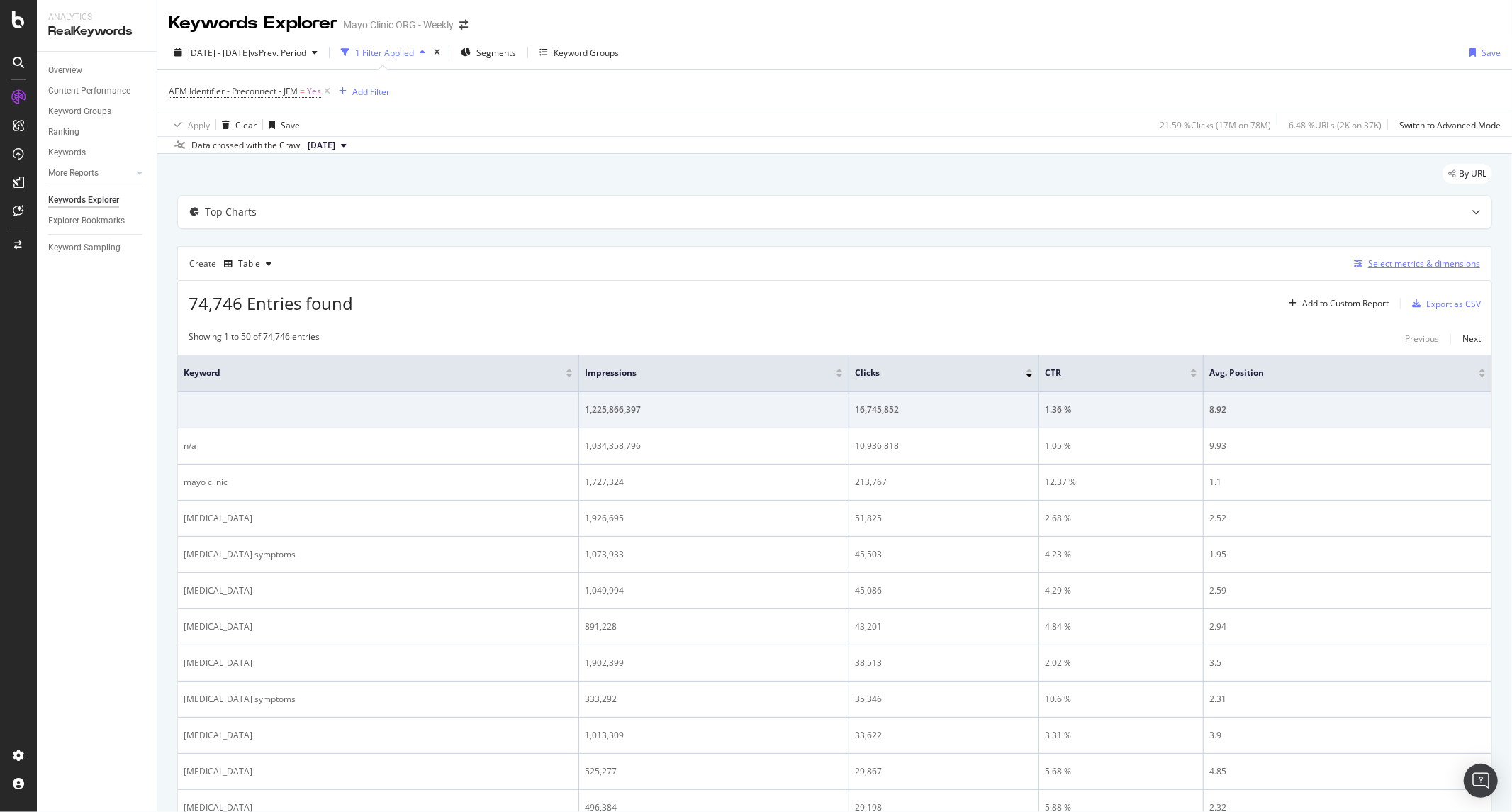
click at [1377, 268] on div "Select metrics & dimensions" at bounding box center [1423, 264] width 112 height 12
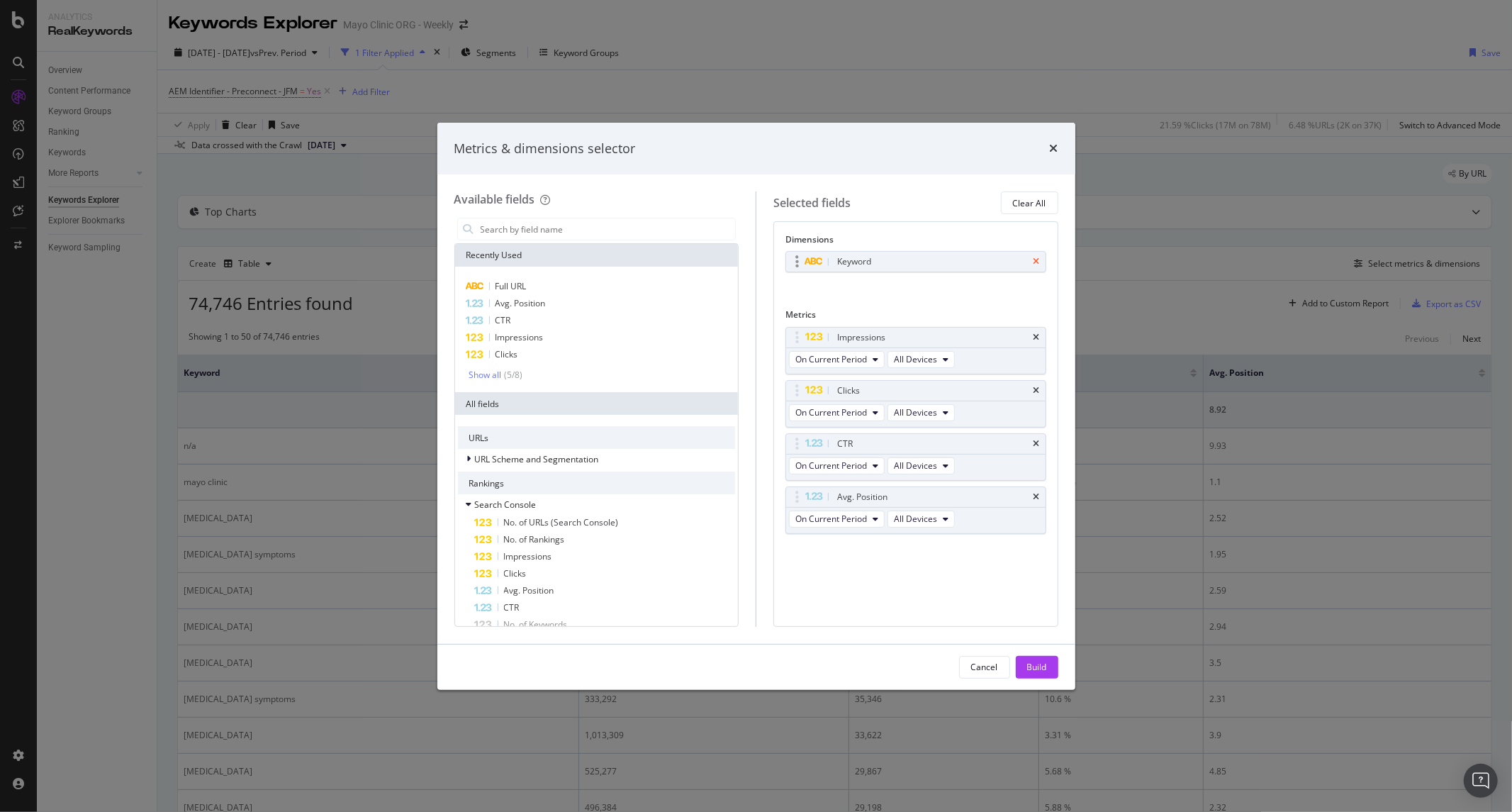
click at [1035, 261] on icon "times" at bounding box center [1036, 262] width 6 height 9
click at [557, 227] on input "modal" at bounding box center [607, 229] width 257 height 21
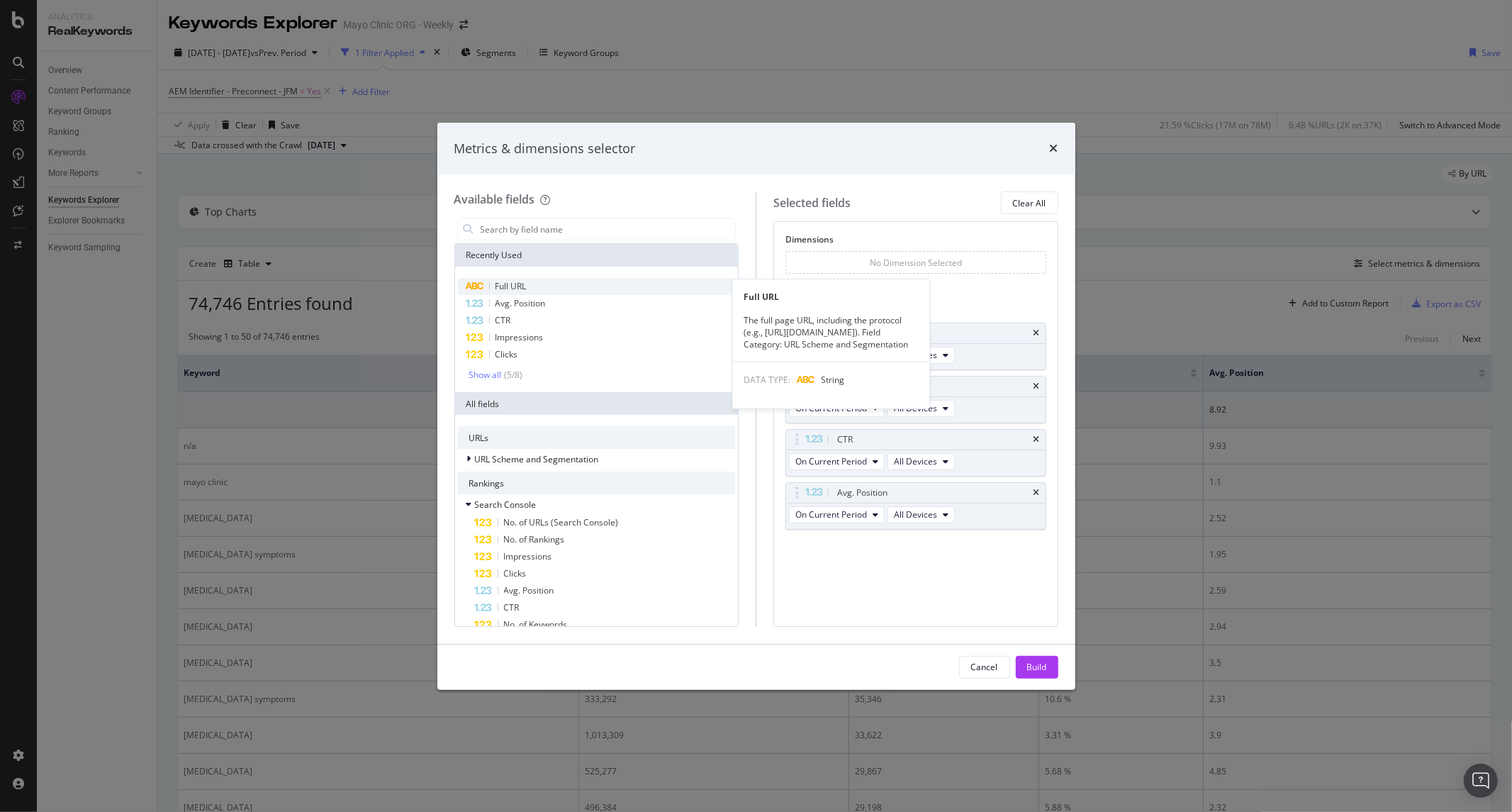
click at [542, 284] on div "Full URL" at bounding box center [596, 286] width 278 height 17
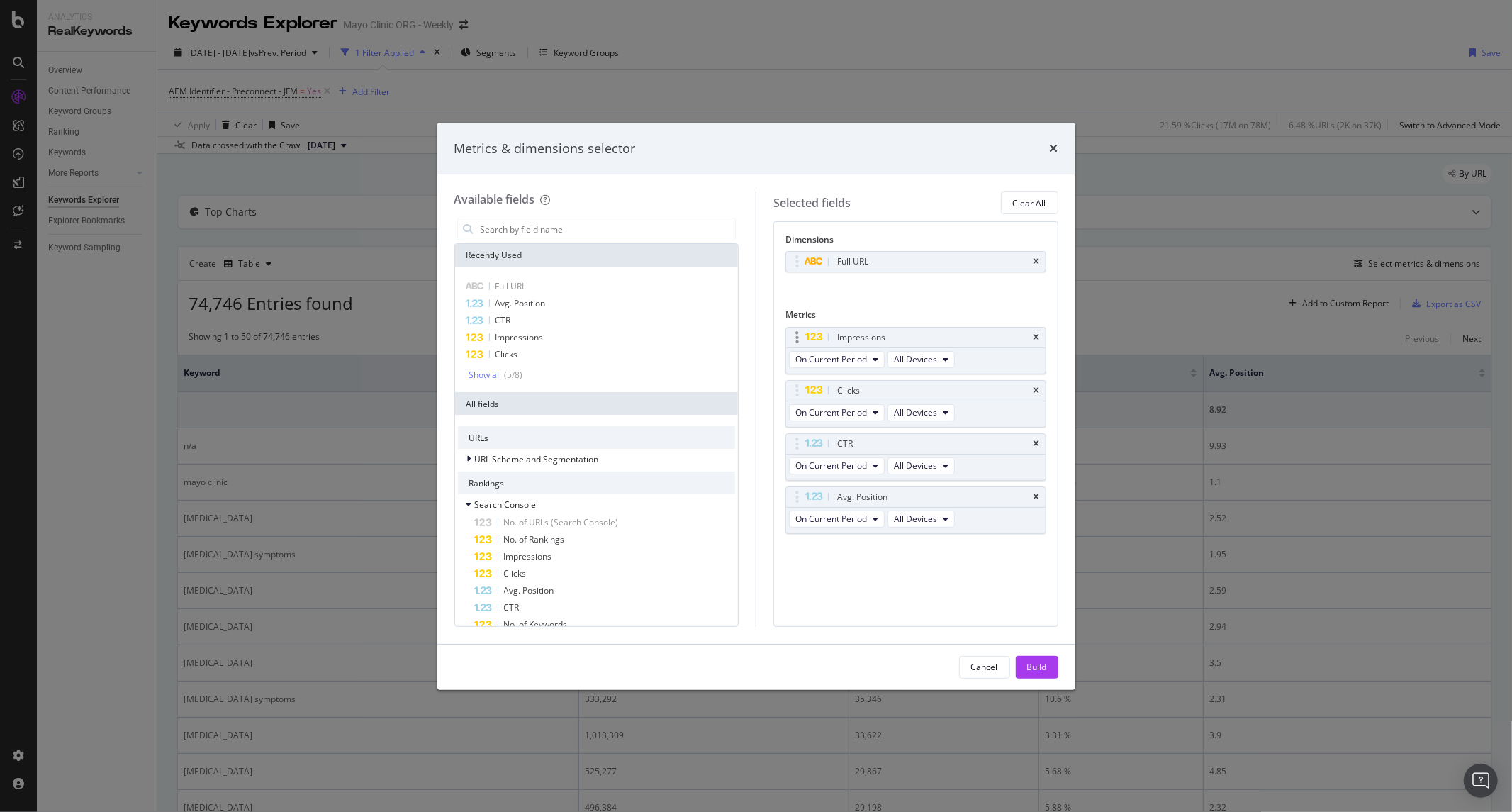
click at [1030, 335] on div "Impressions" at bounding box center [933, 338] width 197 height 14
click at [1039, 338] on icon "times" at bounding box center [1036, 338] width 6 height 9
click at [1034, 386] on icon "times" at bounding box center [1036, 391] width 6 height 9
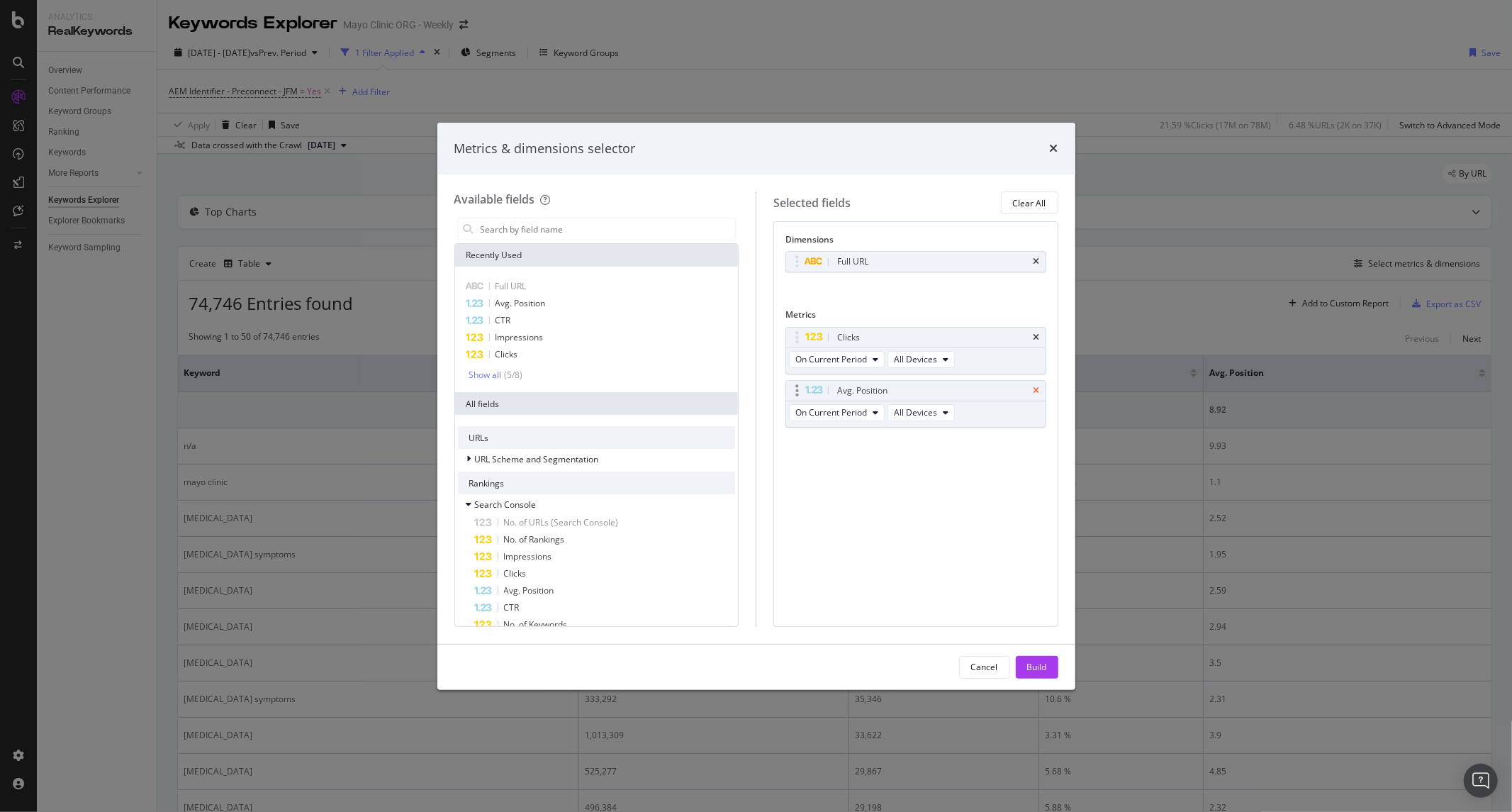
click at [1036, 388] on icon "times" at bounding box center [1036, 391] width 6 height 9
click at [1035, 669] on div "Build" at bounding box center [1037, 667] width 20 height 12
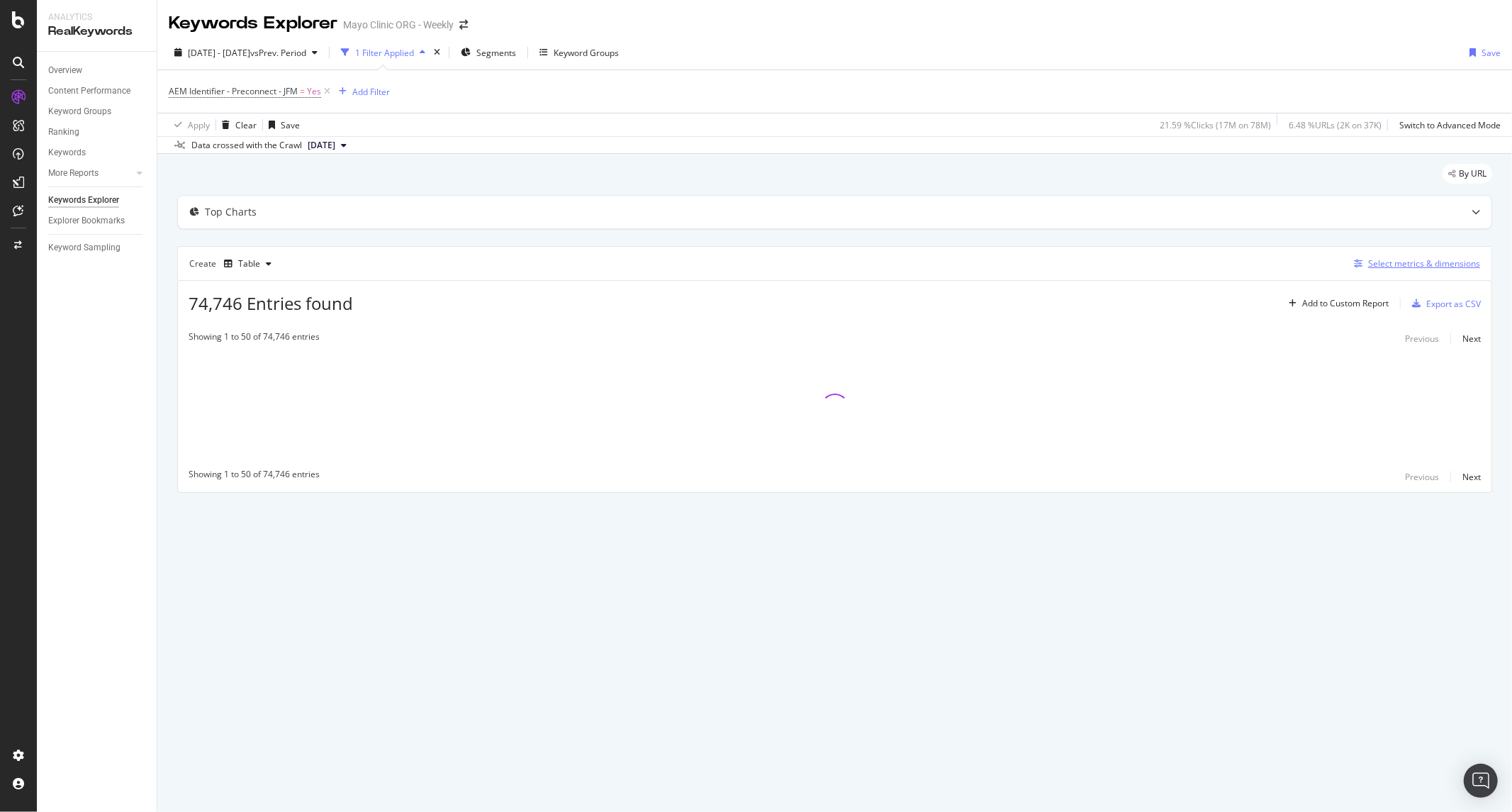
click at [1393, 260] on div "Select metrics & dimensions" at bounding box center [1423, 264] width 112 height 12
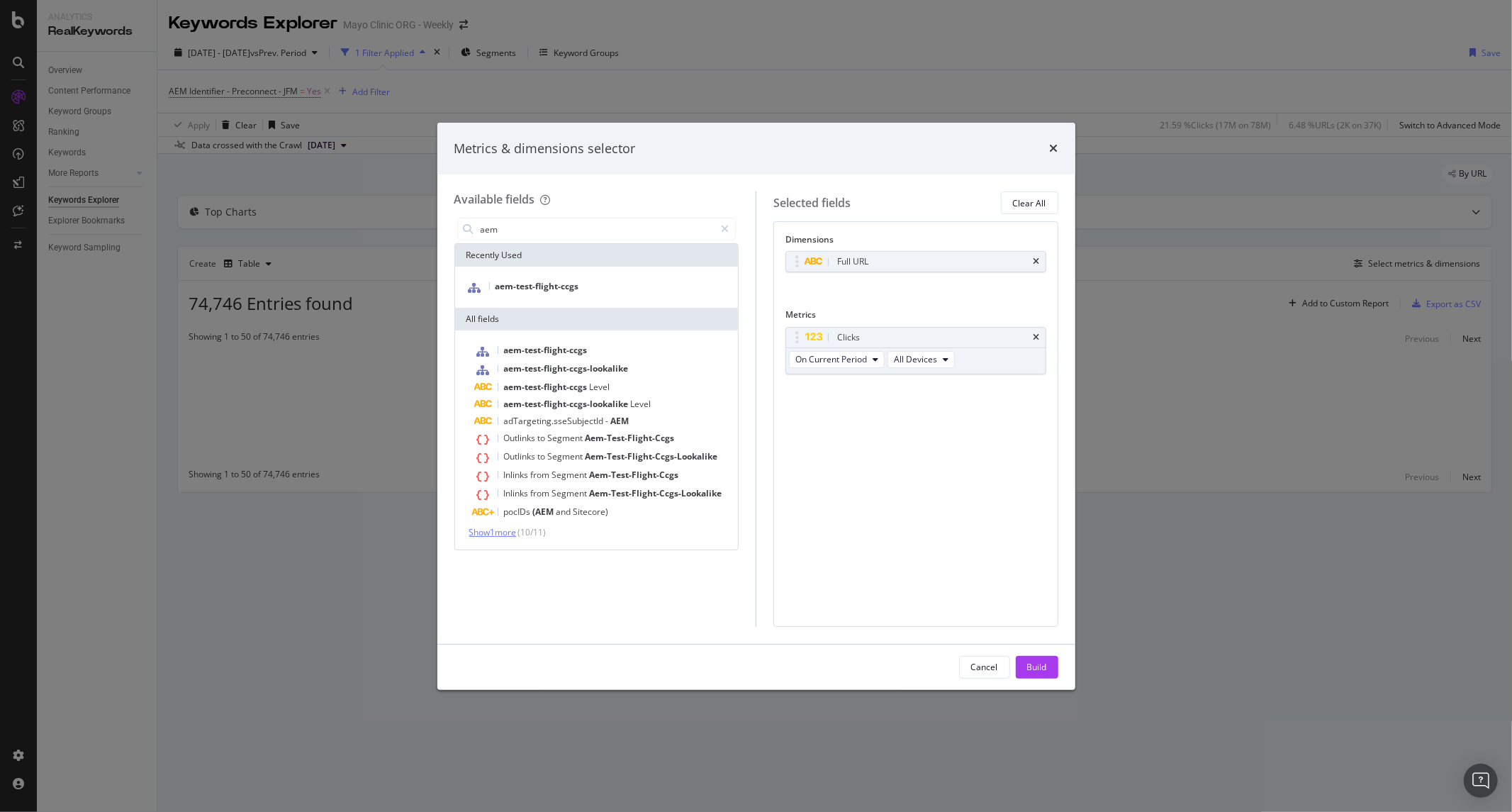
type input "aem"
click at [505, 530] on span "Show 1 more" at bounding box center [492, 533] width 48 height 12
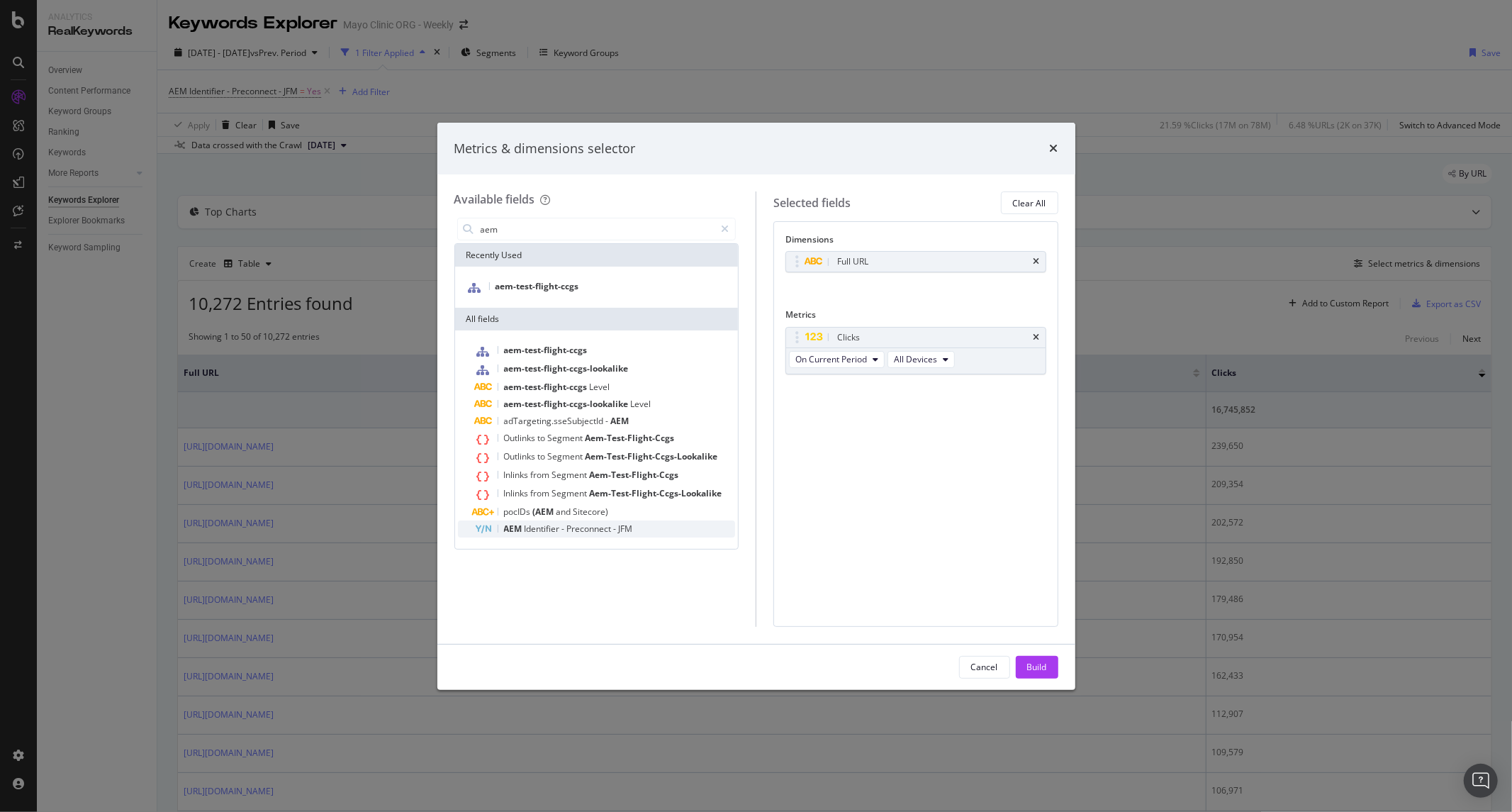
click at [576, 534] on div "AEM Identifier - Preconnect - JFM" at bounding box center [605, 529] width 261 height 17
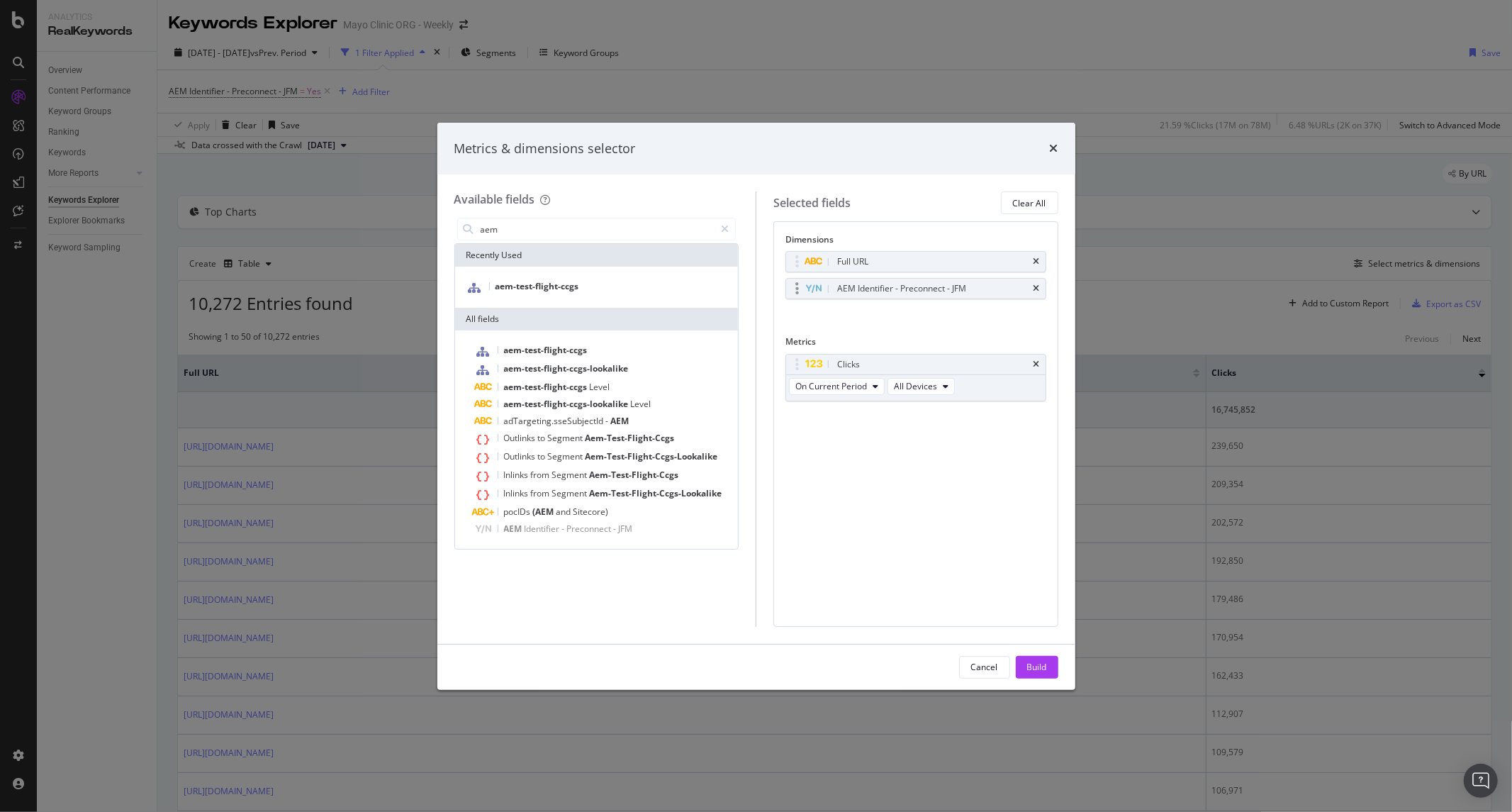
click at [937, 285] on div "AEM Identifier - Preconnect - JFM" at bounding box center [901, 288] width 129 height 14
click at [794, 289] on div "modal" at bounding box center [797, 288] width 17 height 14
click at [804, 292] on div "modal" at bounding box center [797, 288] width 17 height 14
click at [1042, 668] on div "Build" at bounding box center [1037, 667] width 20 height 12
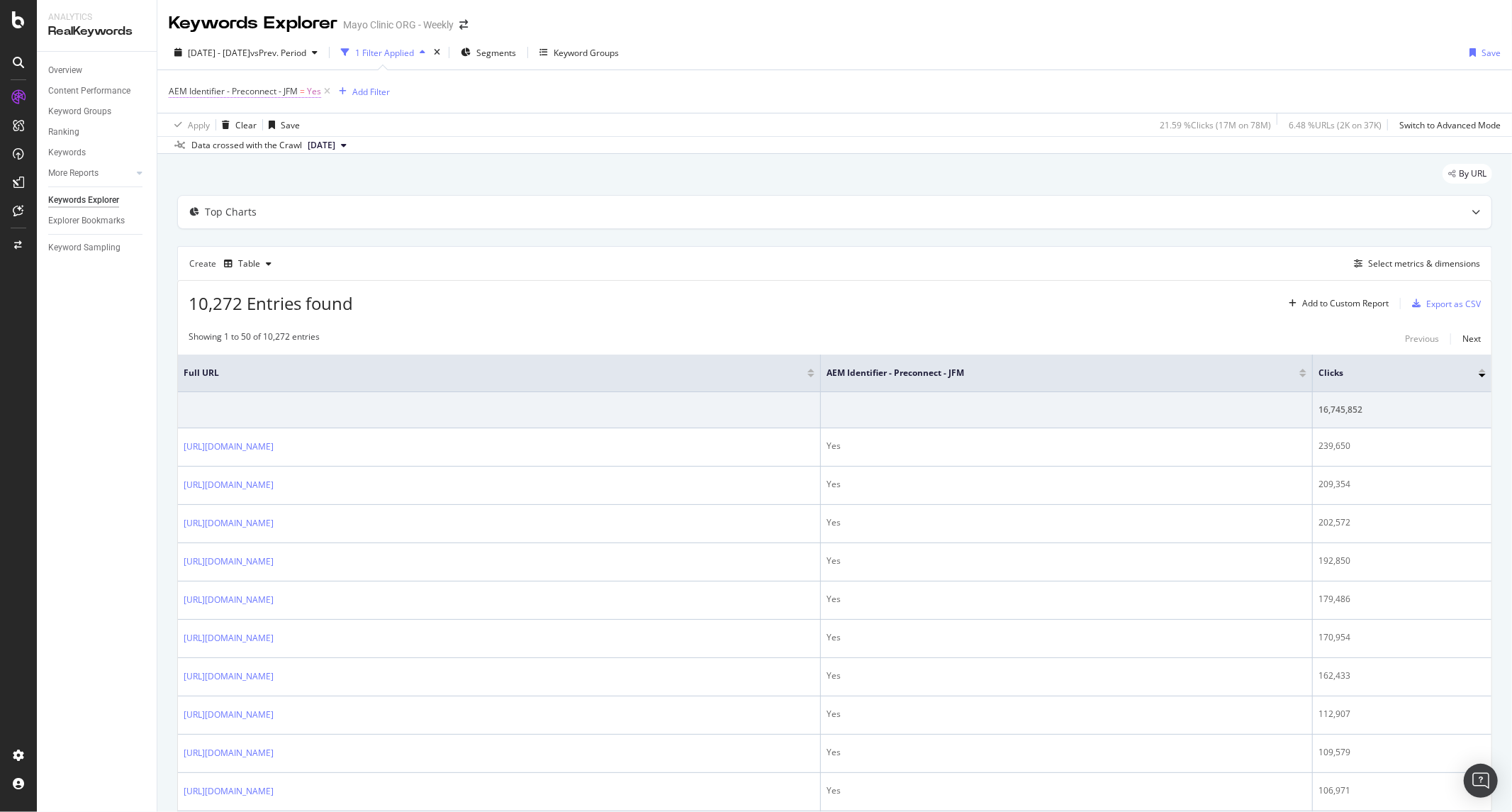
click at [258, 93] on span "AEM Identifier - Preconnect - JFM" at bounding box center [233, 91] width 129 height 12
click at [198, 124] on icon at bounding box center [200, 125] width 10 height 9
click at [391, 151] on div "Data crossed with the Crawl [DATE]" at bounding box center [834, 144] width 1355 height 17
click at [328, 94] on icon at bounding box center [327, 91] width 12 height 14
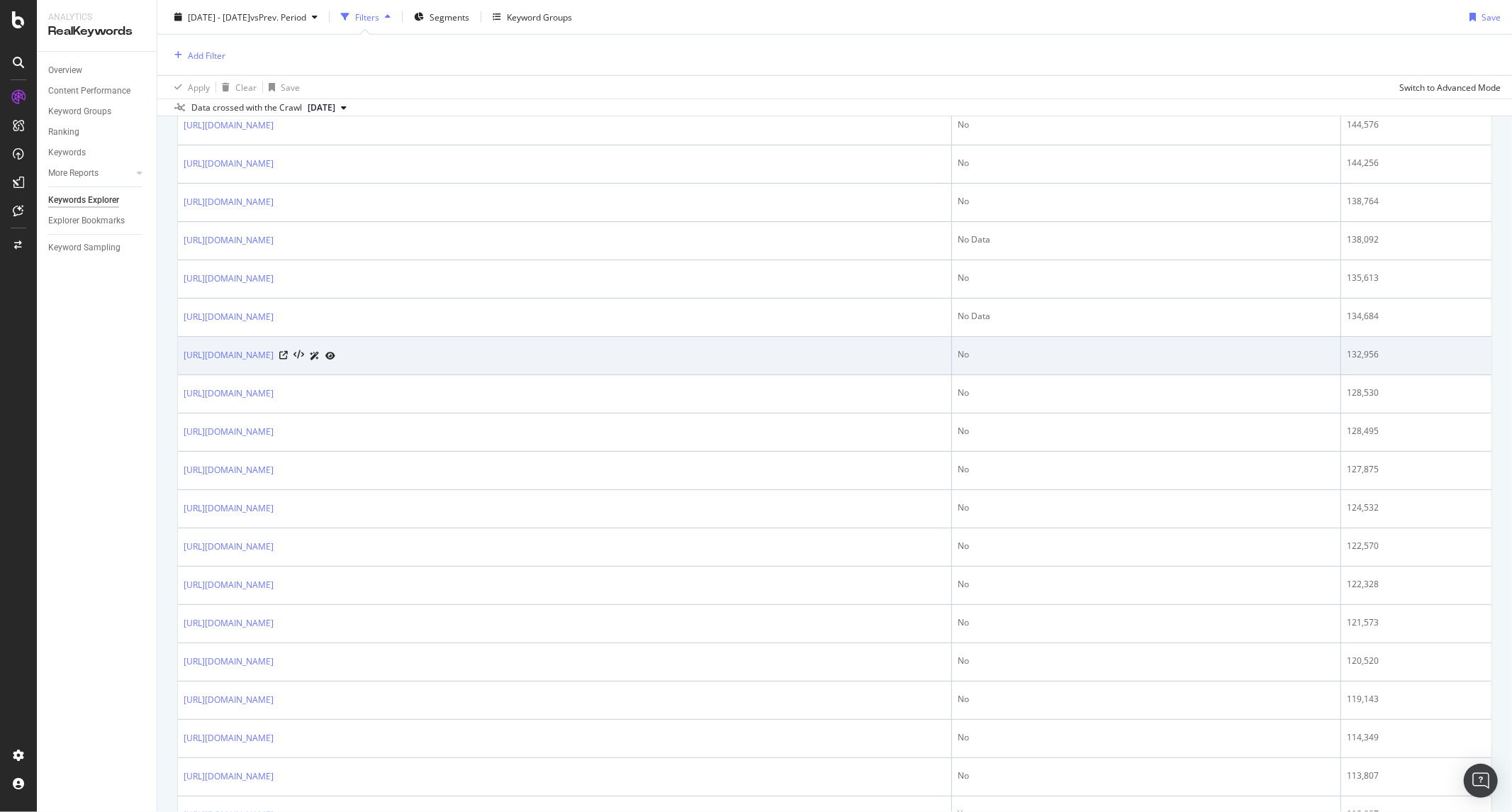
scroll to position [1103, 0]
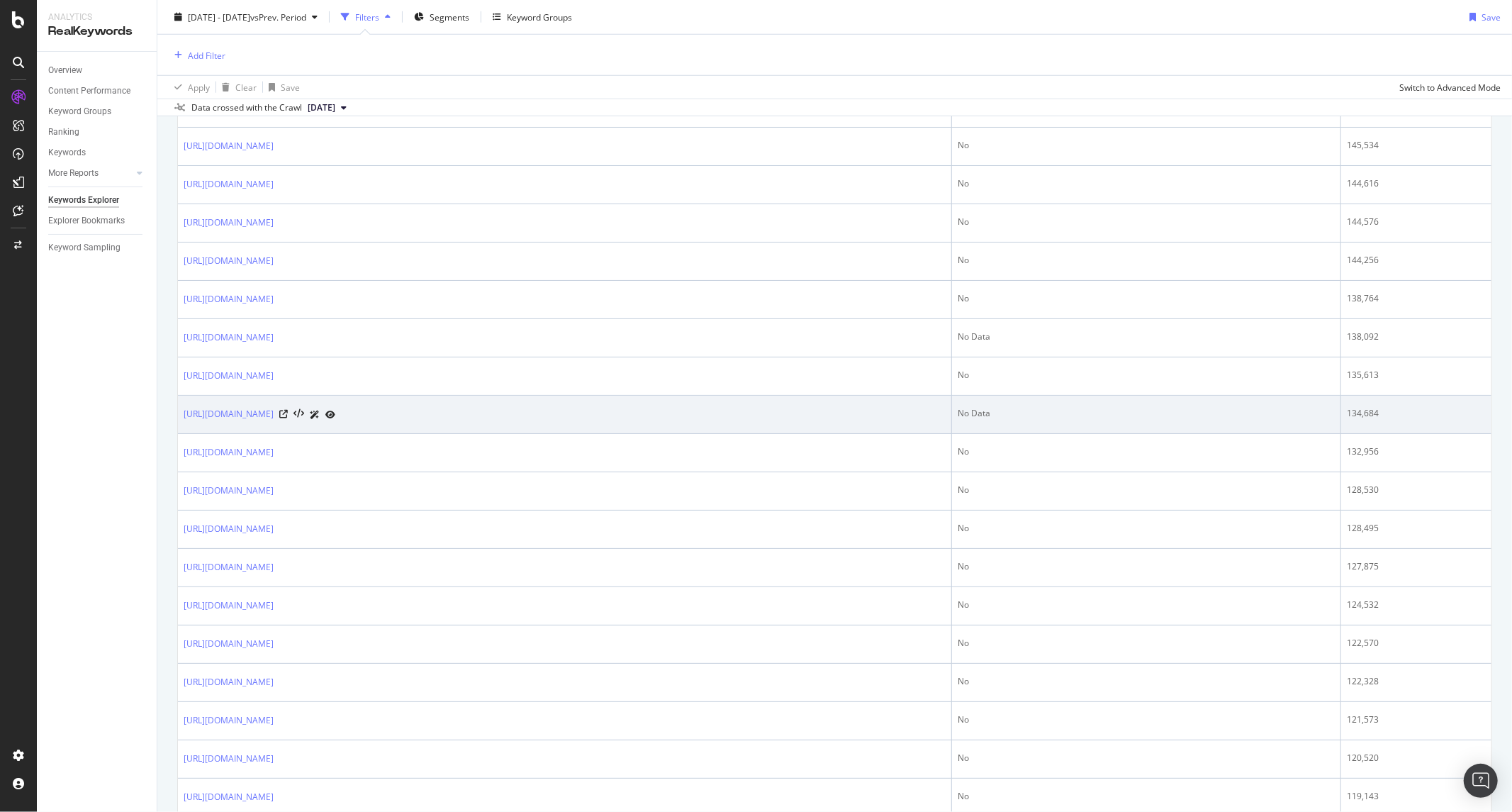
click at [335, 414] on icon at bounding box center [330, 415] width 10 height 9
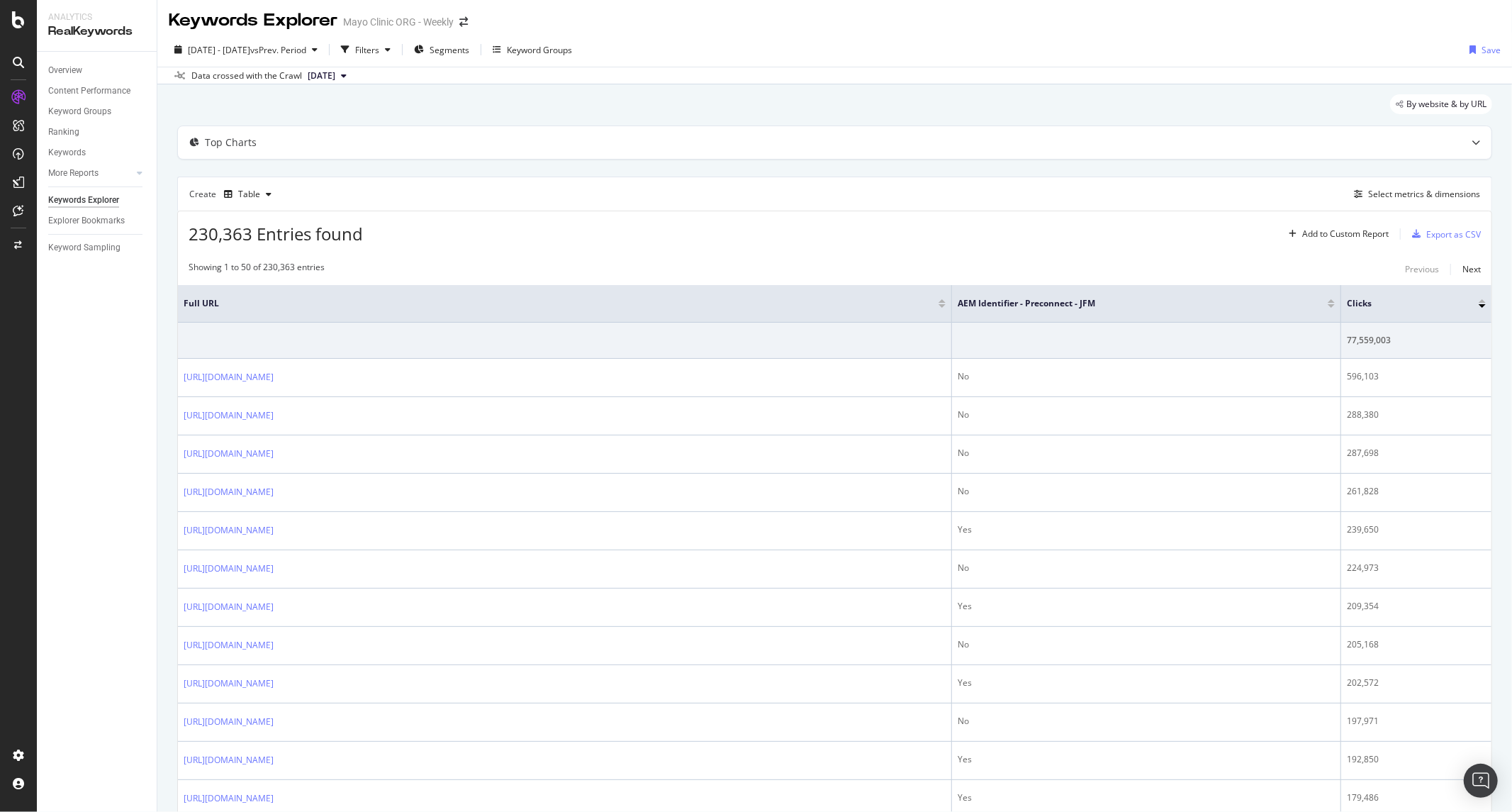
scroll to position [0, 0]
click at [1377, 202] on div "Select metrics & dimensions" at bounding box center [1423, 197] width 112 height 12
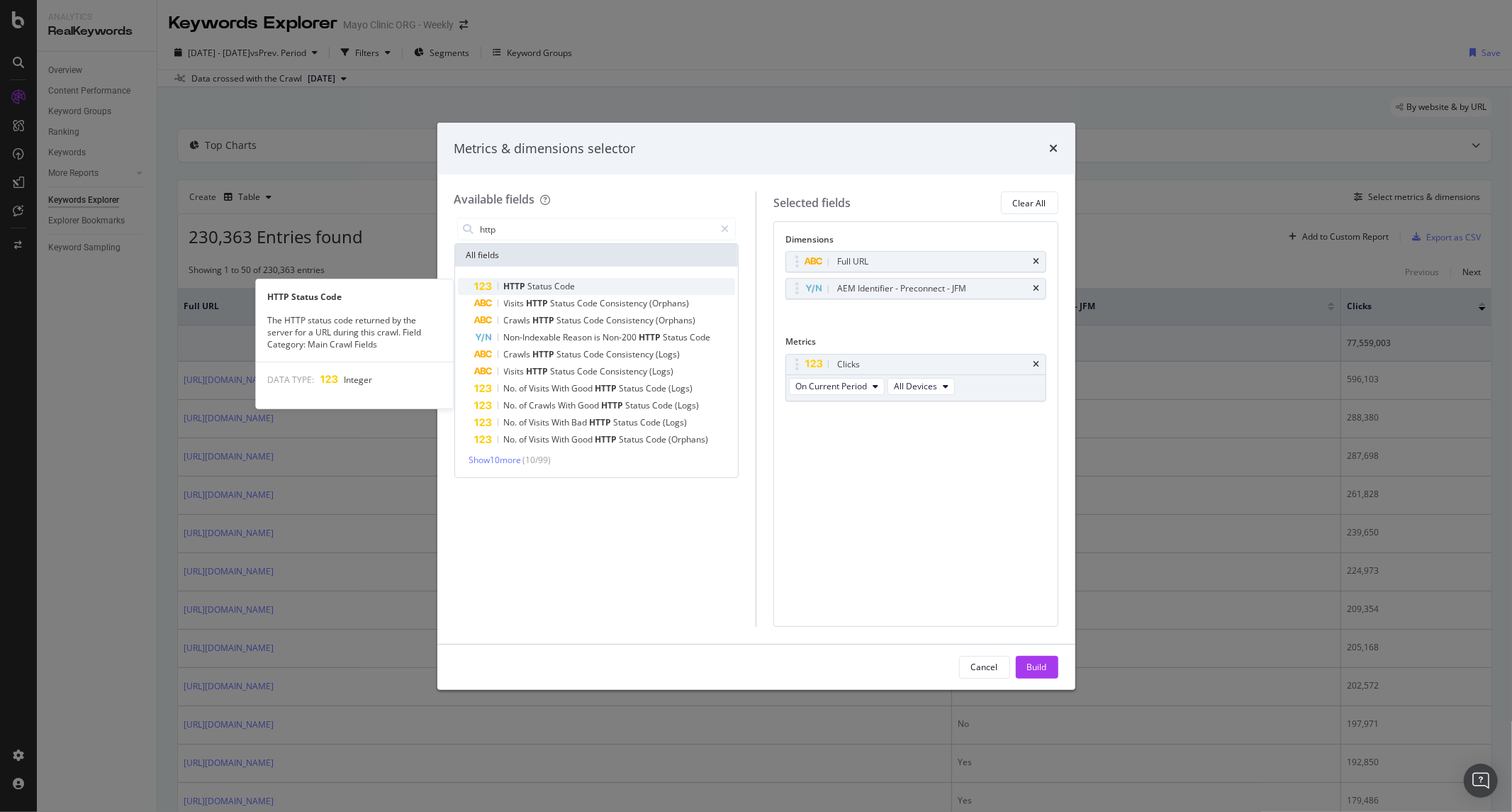
type input "http"
click at [576, 285] on div "HTTP Status Code" at bounding box center [605, 286] width 261 height 17
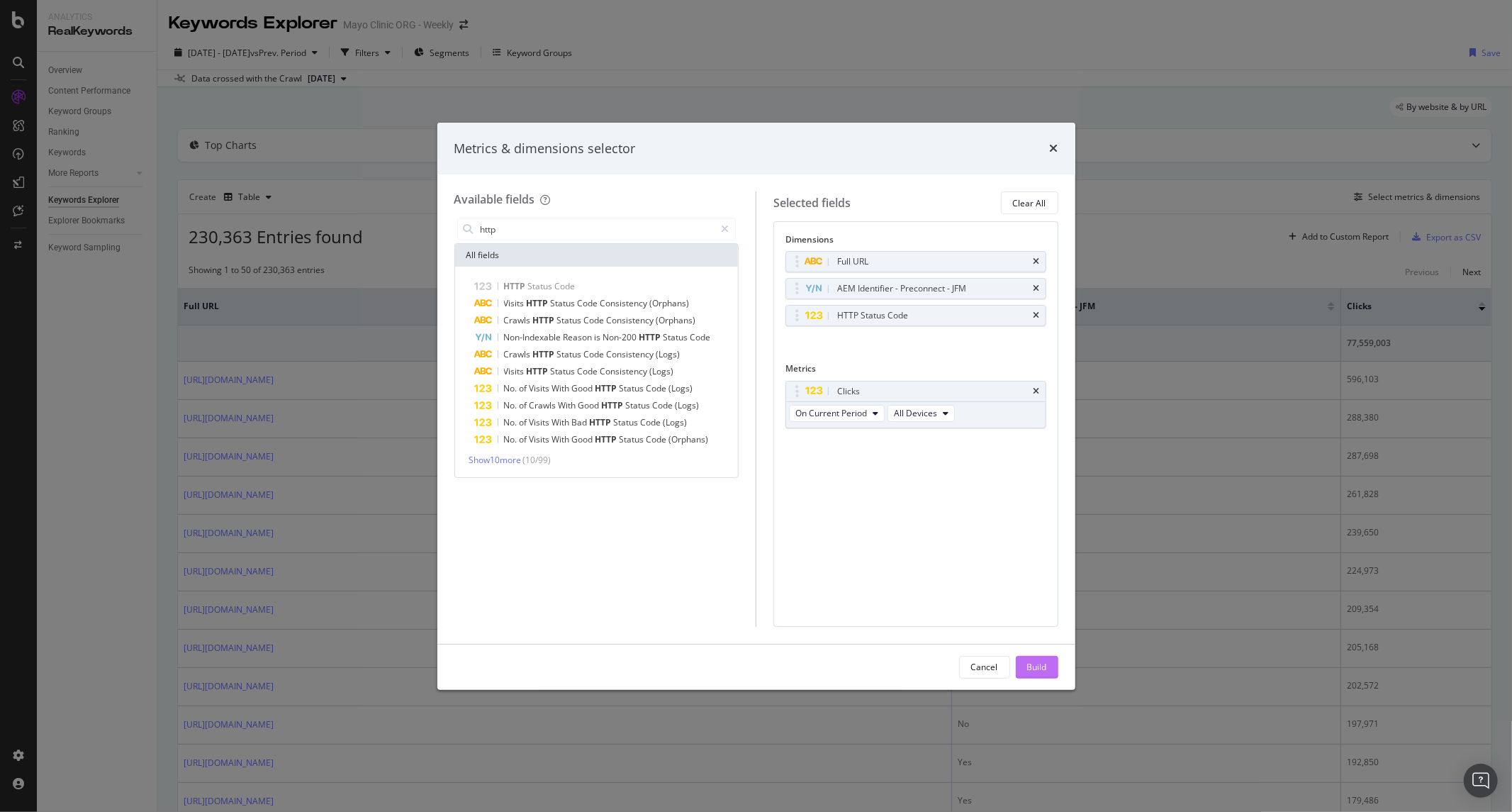
click at [1037, 663] on div "Build" at bounding box center [1037, 667] width 20 height 12
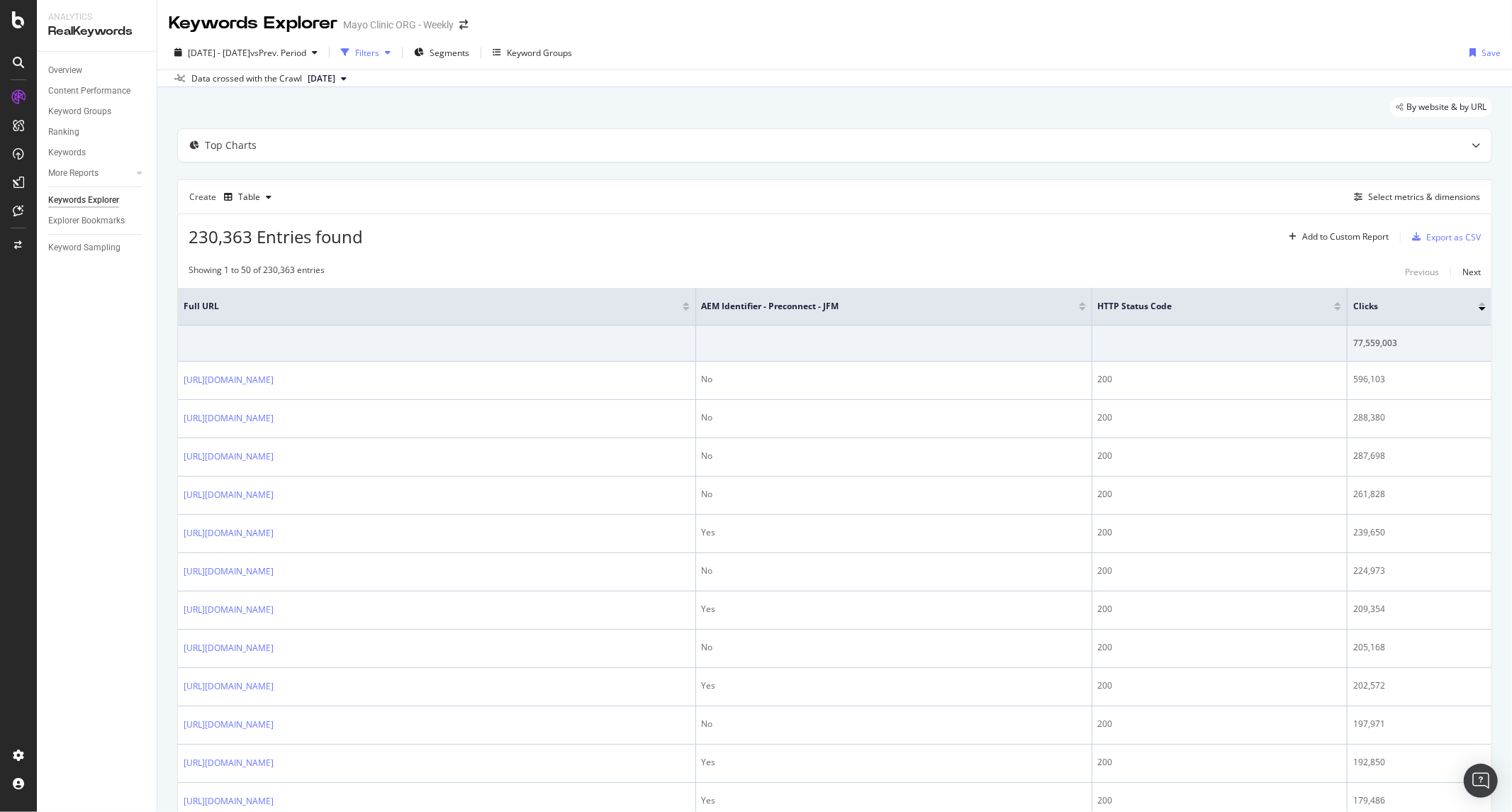
click at [355, 47] on div "button" at bounding box center [345, 52] width 20 height 20
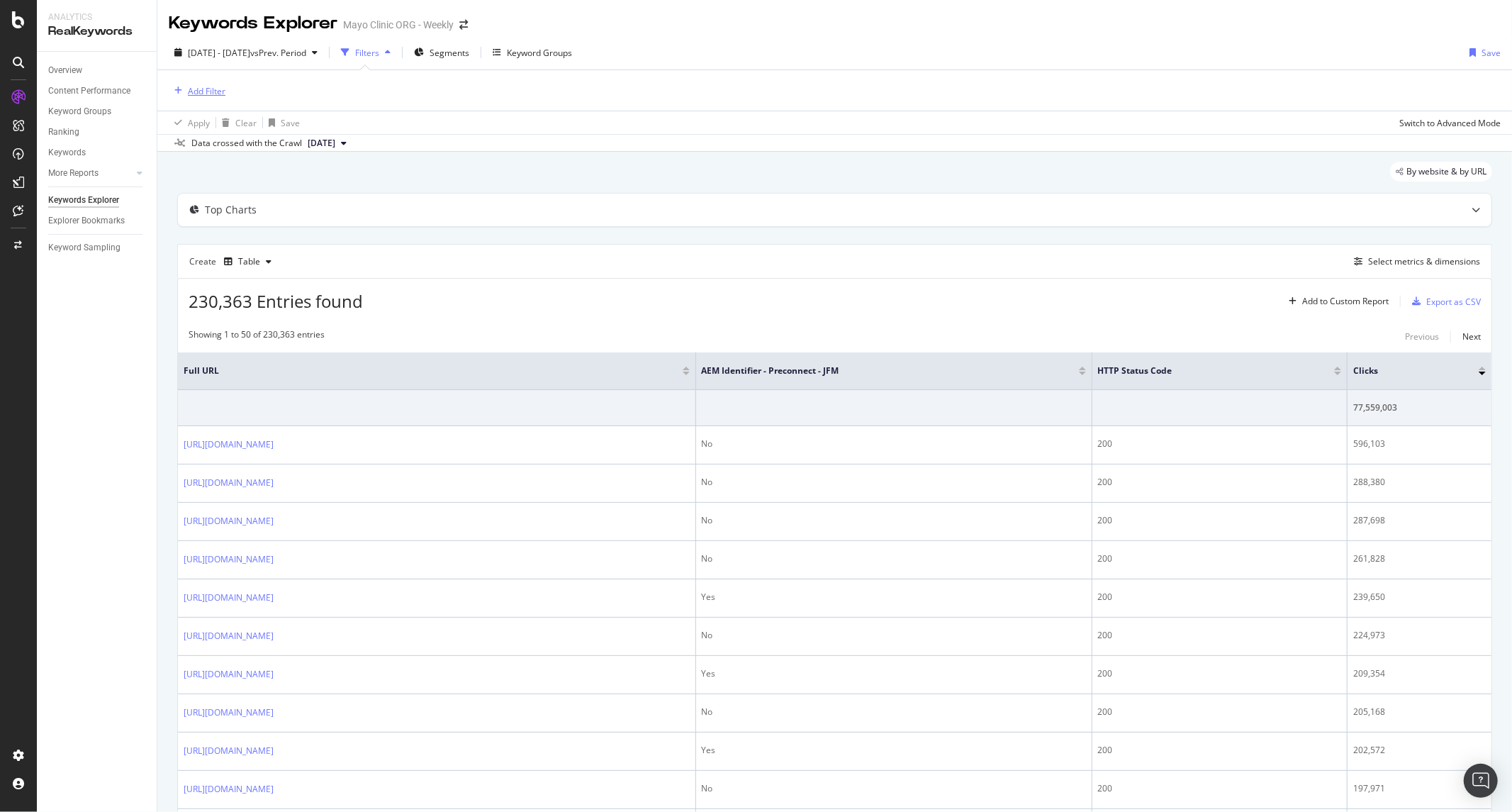
click at [203, 91] on div "Add Filter" at bounding box center [206, 91] width 37 height 12
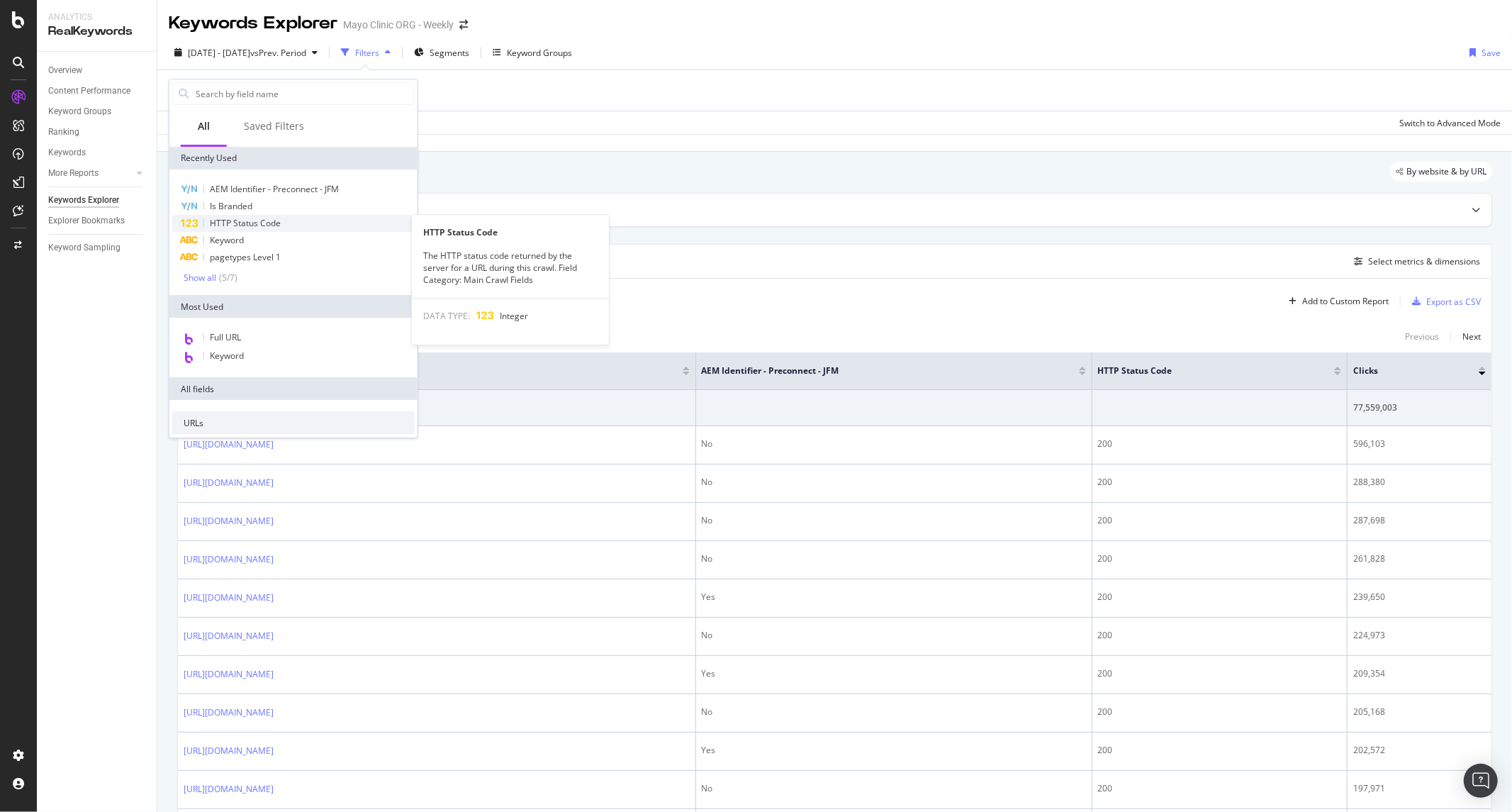
click at [244, 217] on span "HTTP Status Code" at bounding box center [244, 223] width 70 height 12
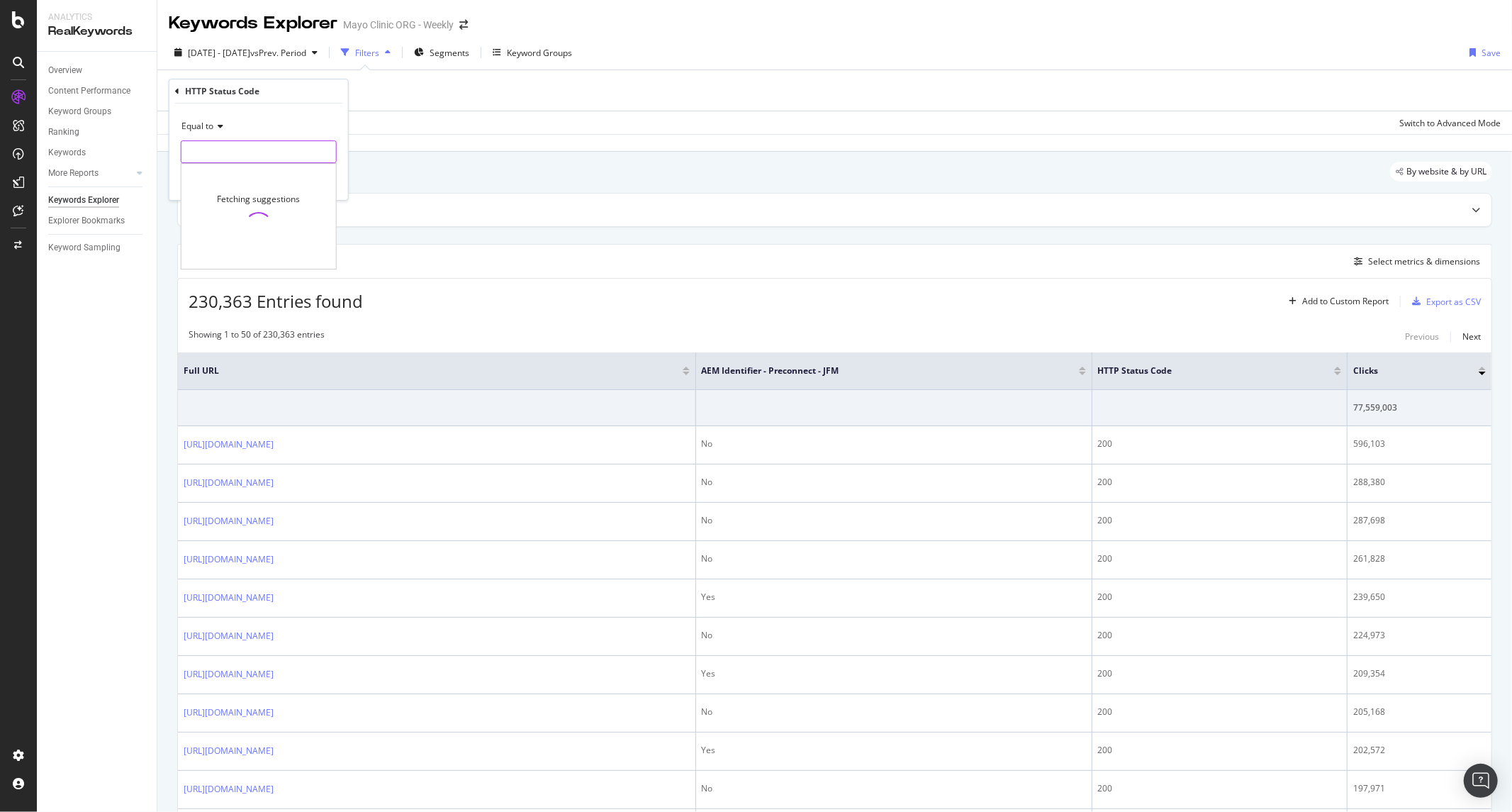
click at [255, 151] on input "number" at bounding box center [258, 151] width 156 height 23
type input "403"
click at [254, 169] on span "403" at bounding box center [238, 171] width 104 height 12
click at [328, 181] on div "Apply" at bounding box center [325, 182] width 22 height 12
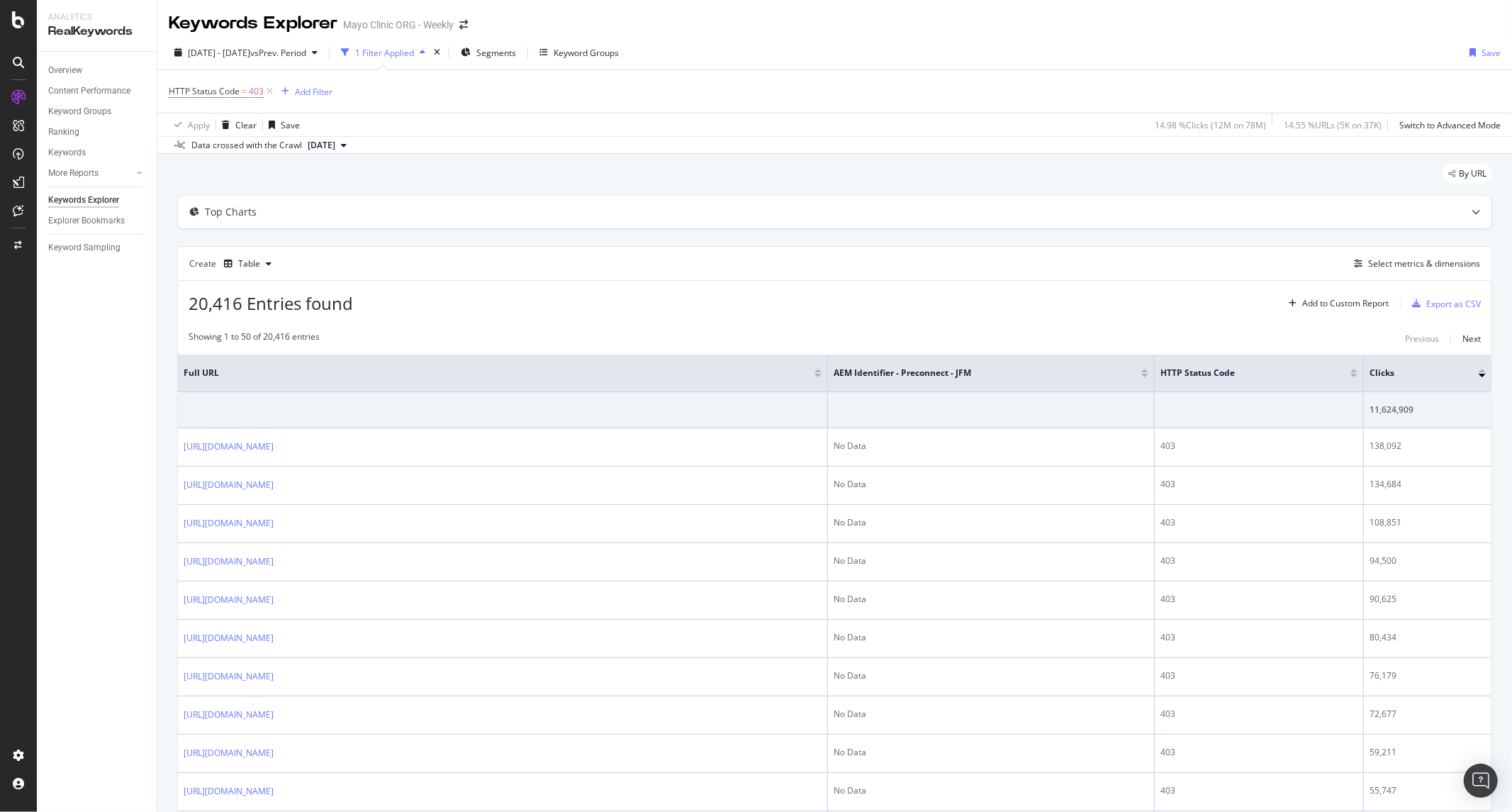
click at [331, 147] on span "[DATE]" at bounding box center [322, 145] width 28 height 13
click at [364, 254] on div "[DATE] 227K URLs" at bounding box center [359, 246] width 133 height 21
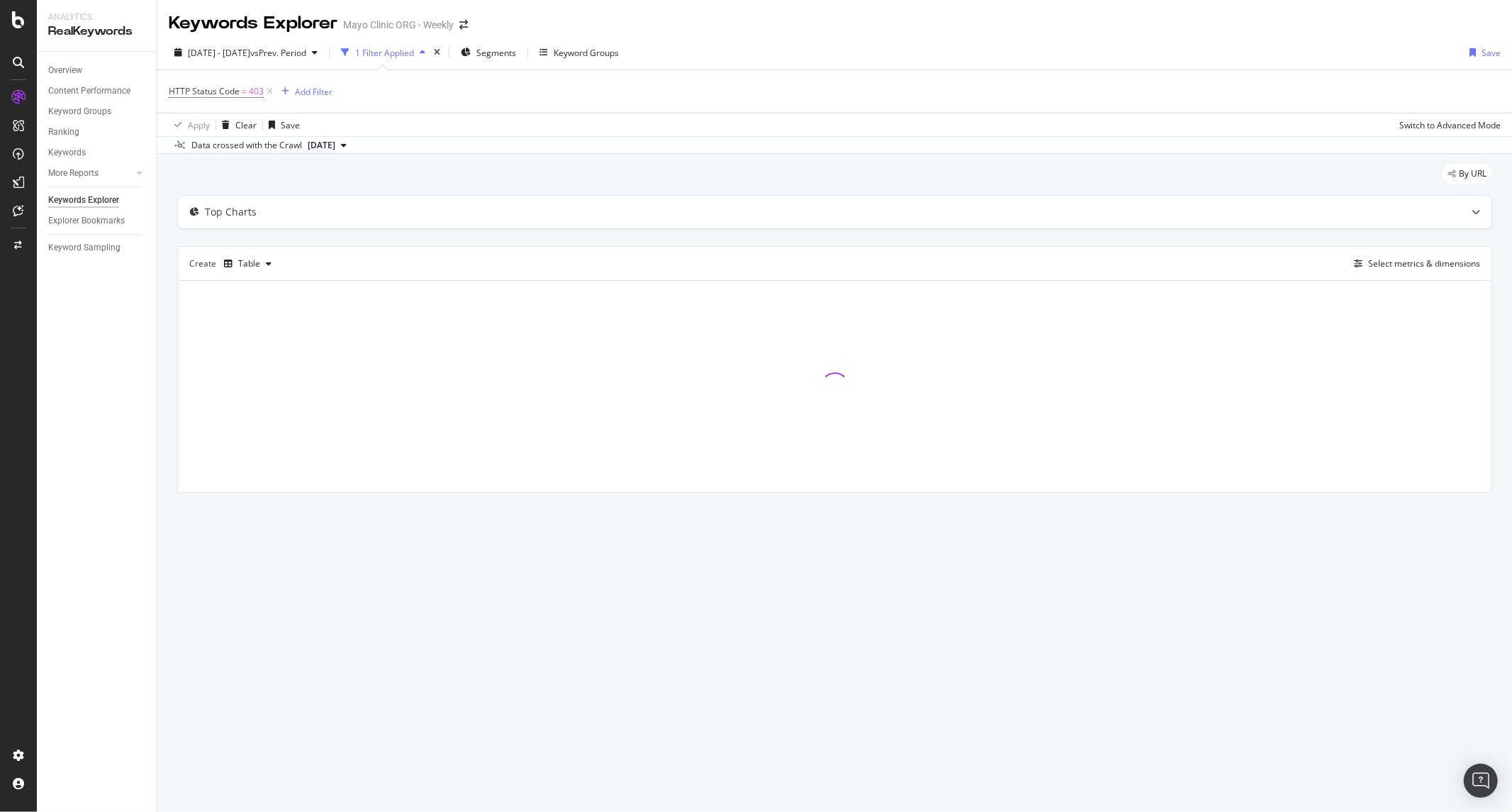
click at [643, 167] on div "By URL" at bounding box center [834, 179] width 1315 height 31
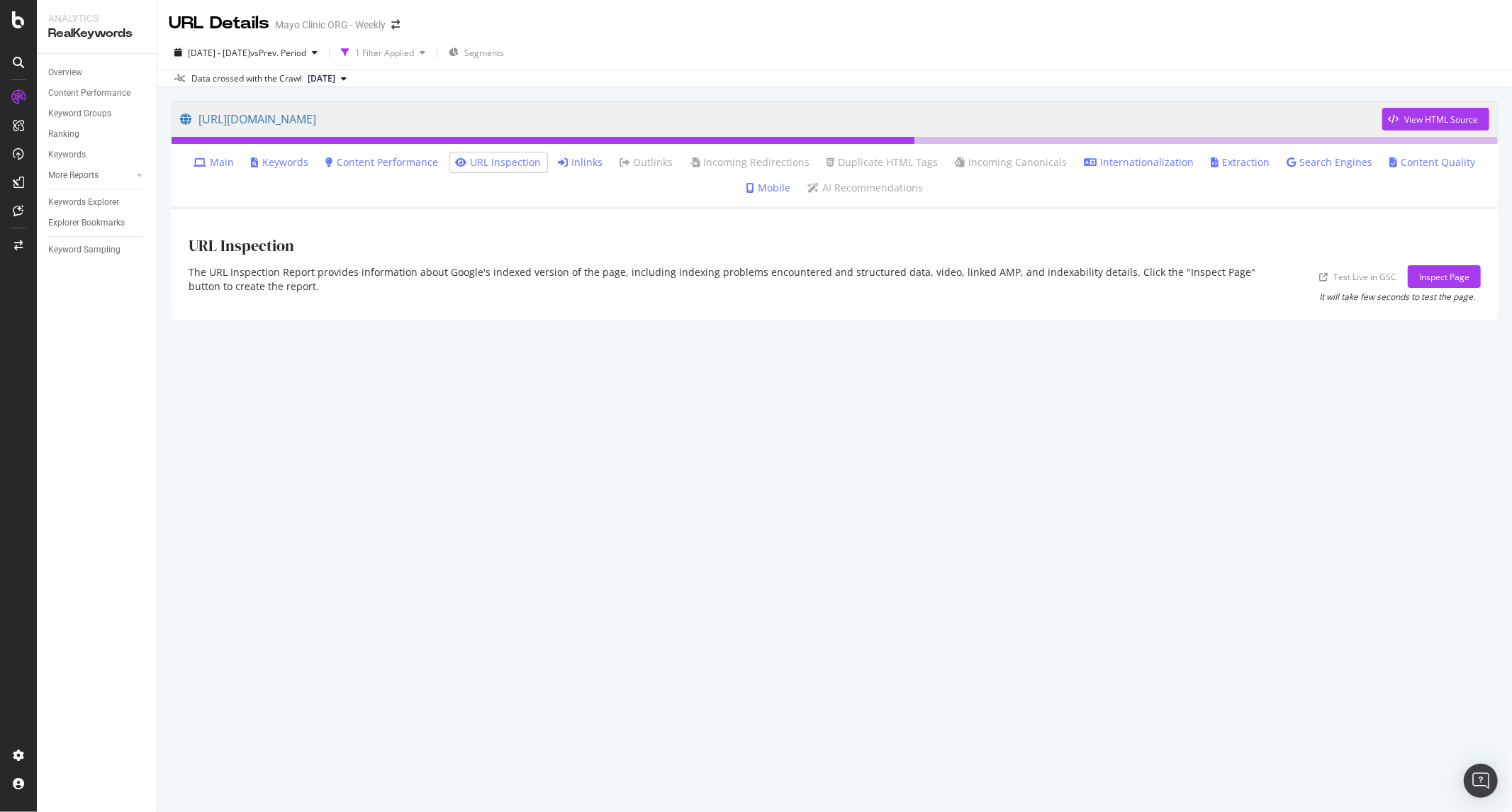
click at [207, 164] on icon at bounding box center [200, 162] width 13 height 10
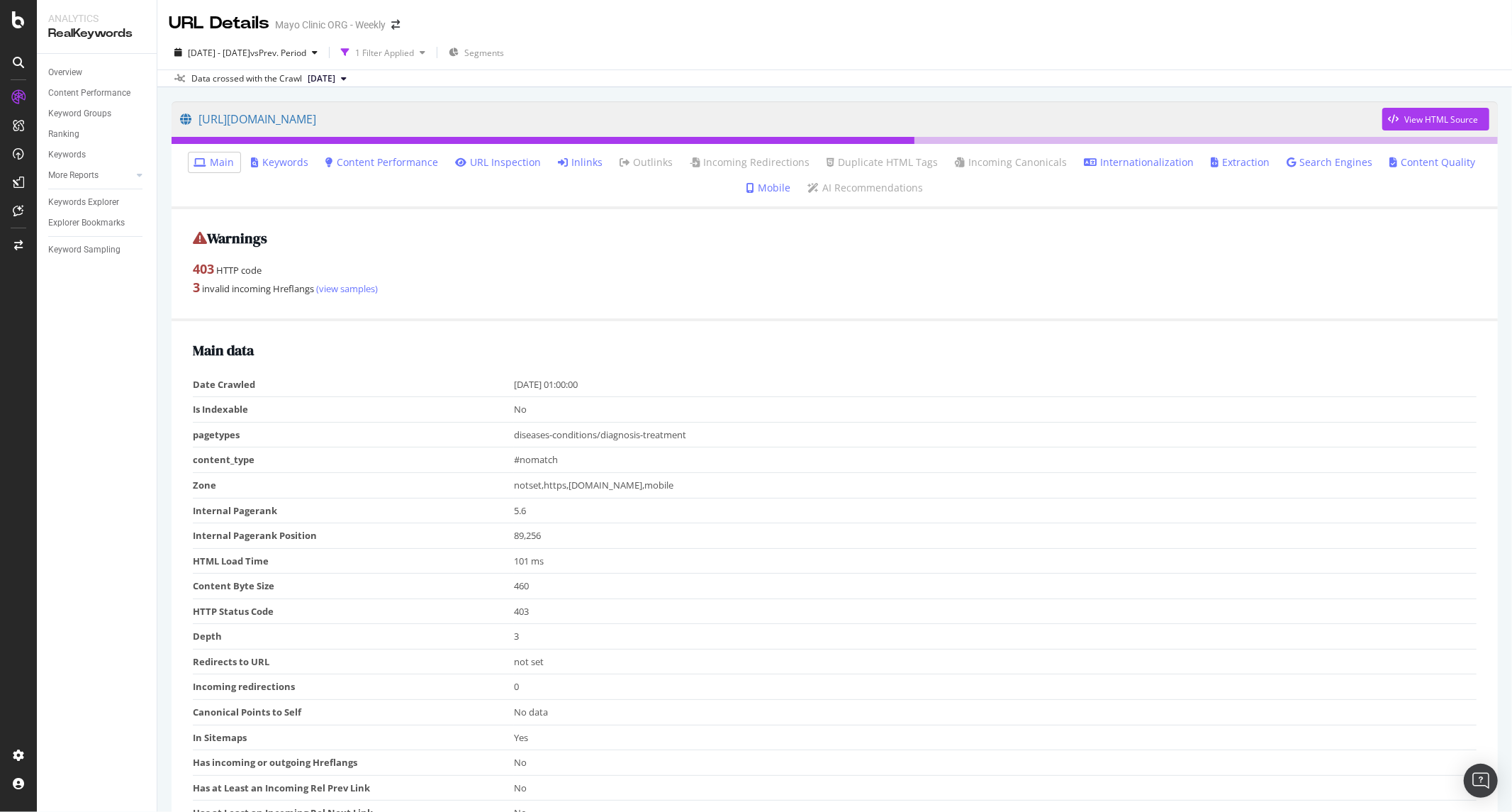
scroll to position [78, 0]
